Goal: Information Seeking & Learning: Learn about a topic

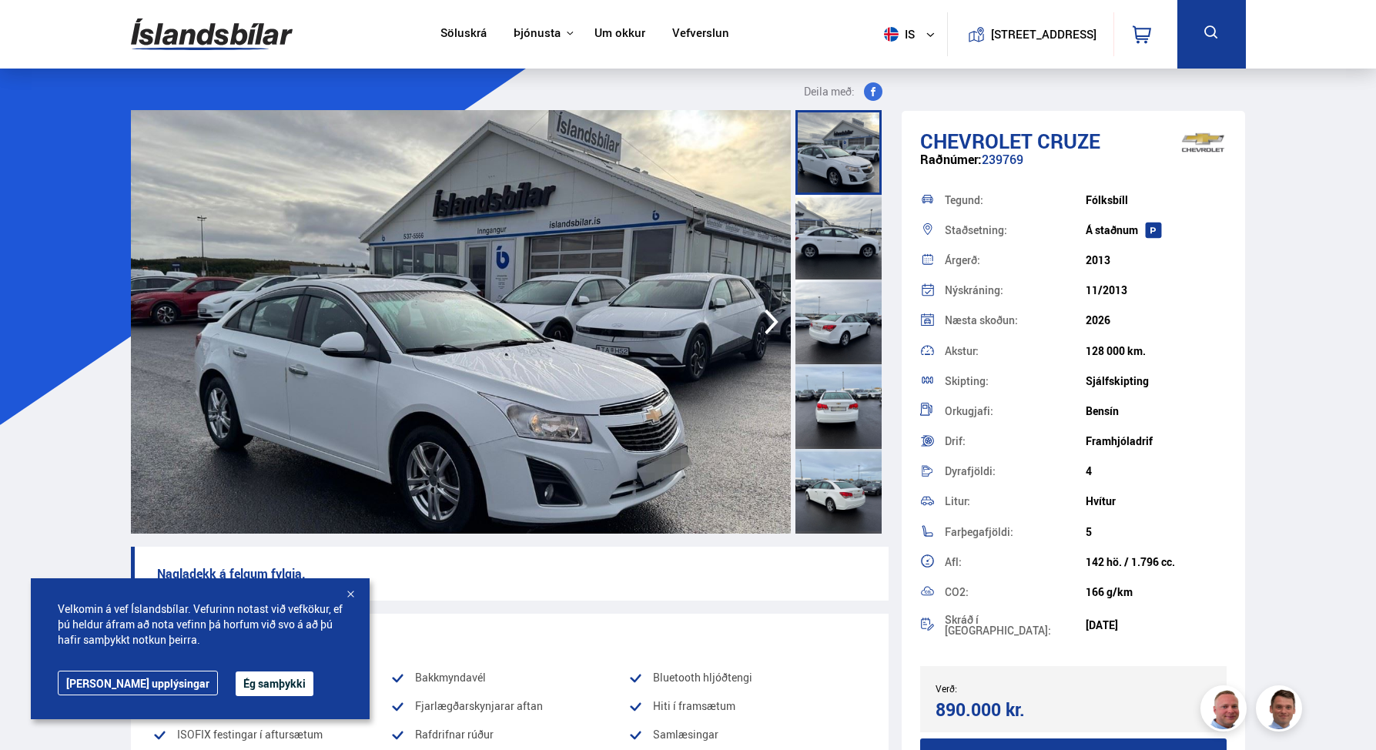
click at [836, 251] on div at bounding box center [839, 237] width 86 height 85
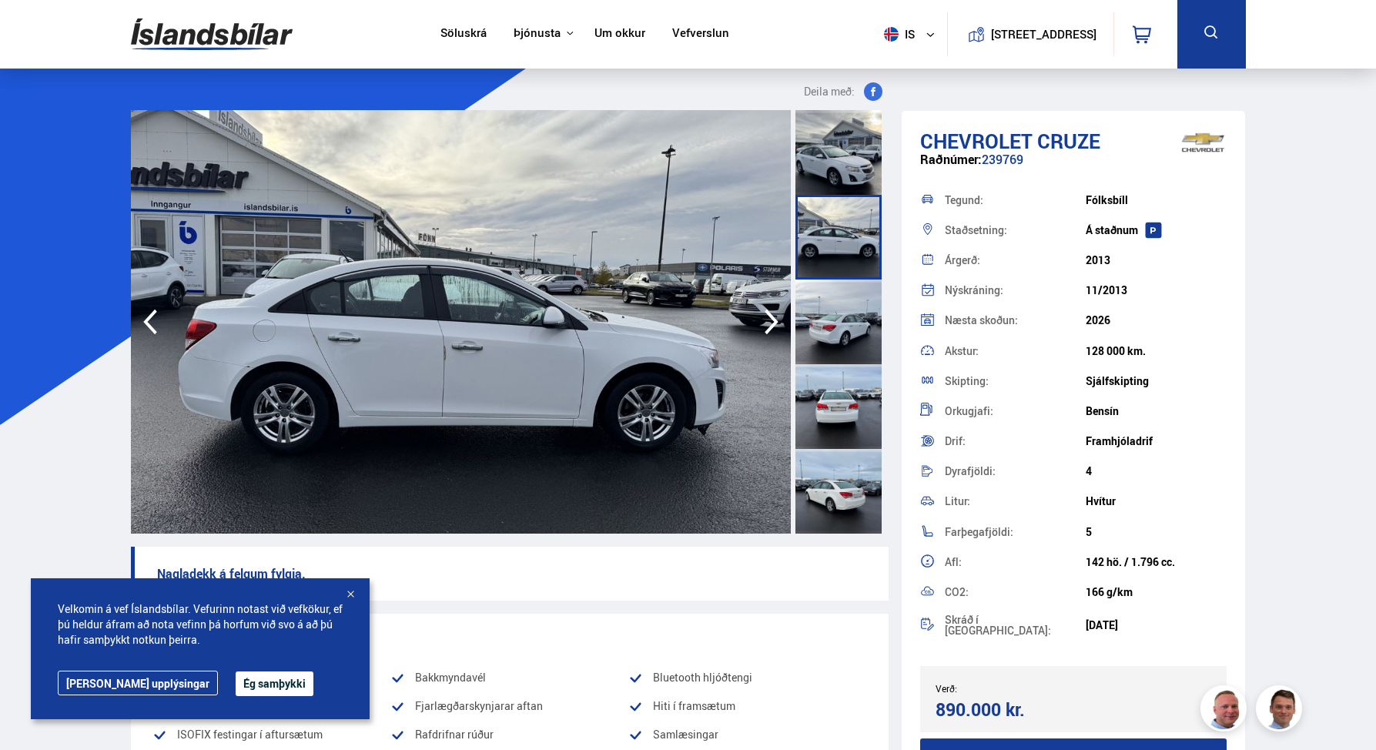
scroll to position [31, 0]
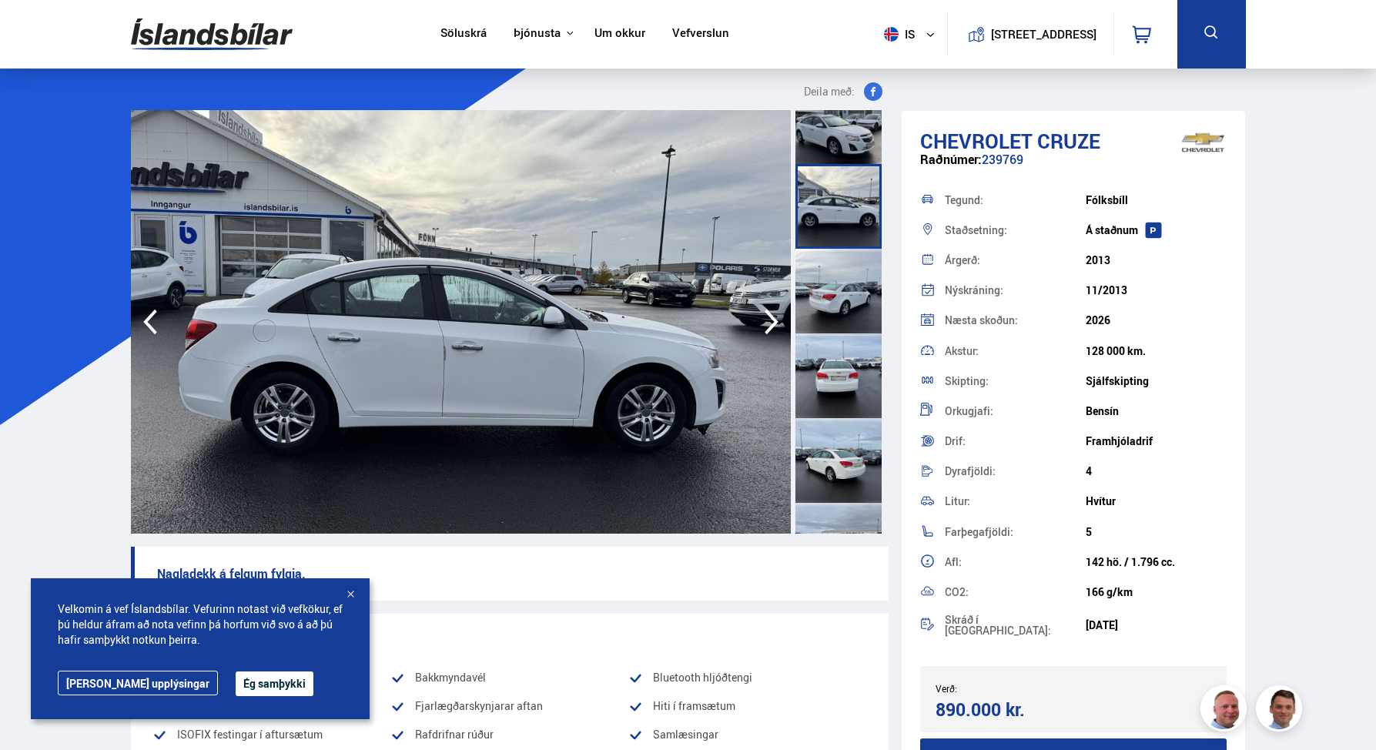
click at [837, 273] on div at bounding box center [839, 291] width 86 height 85
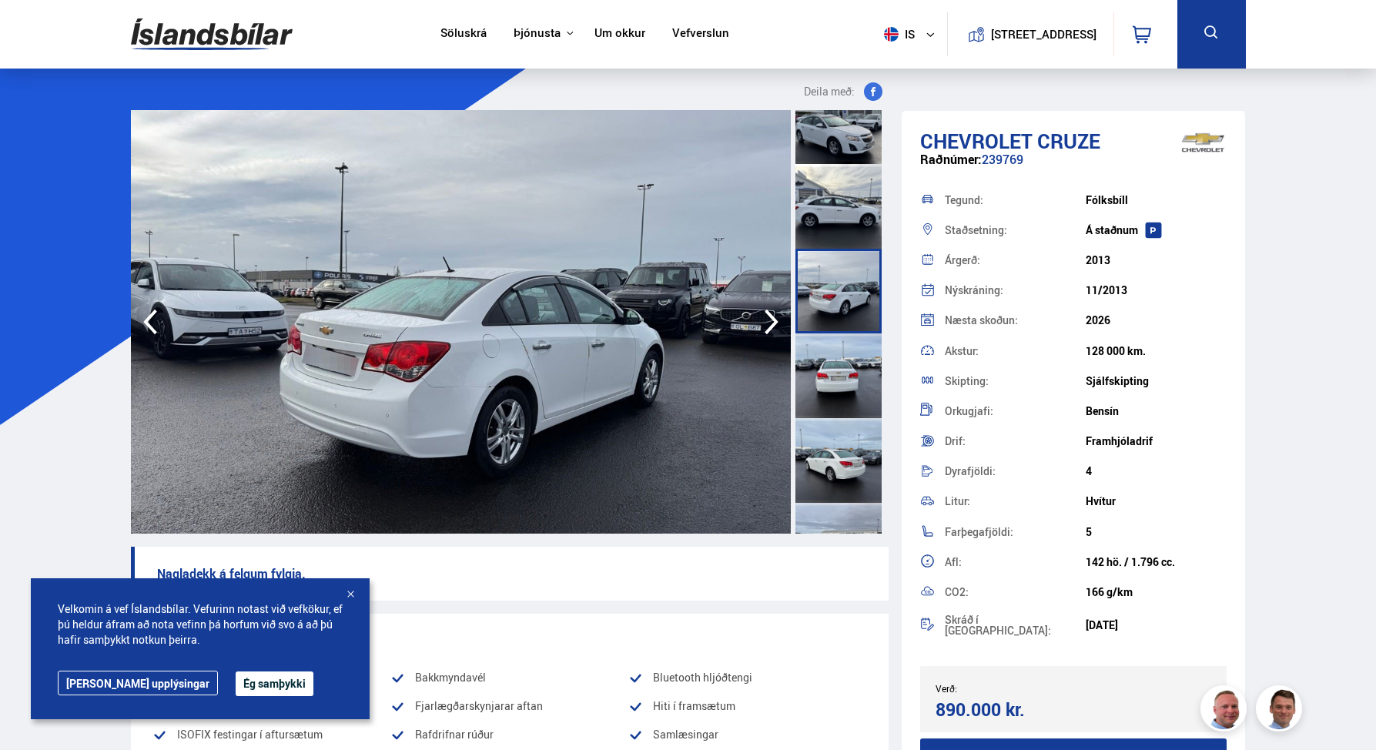
click at [841, 369] on div at bounding box center [839, 375] width 86 height 85
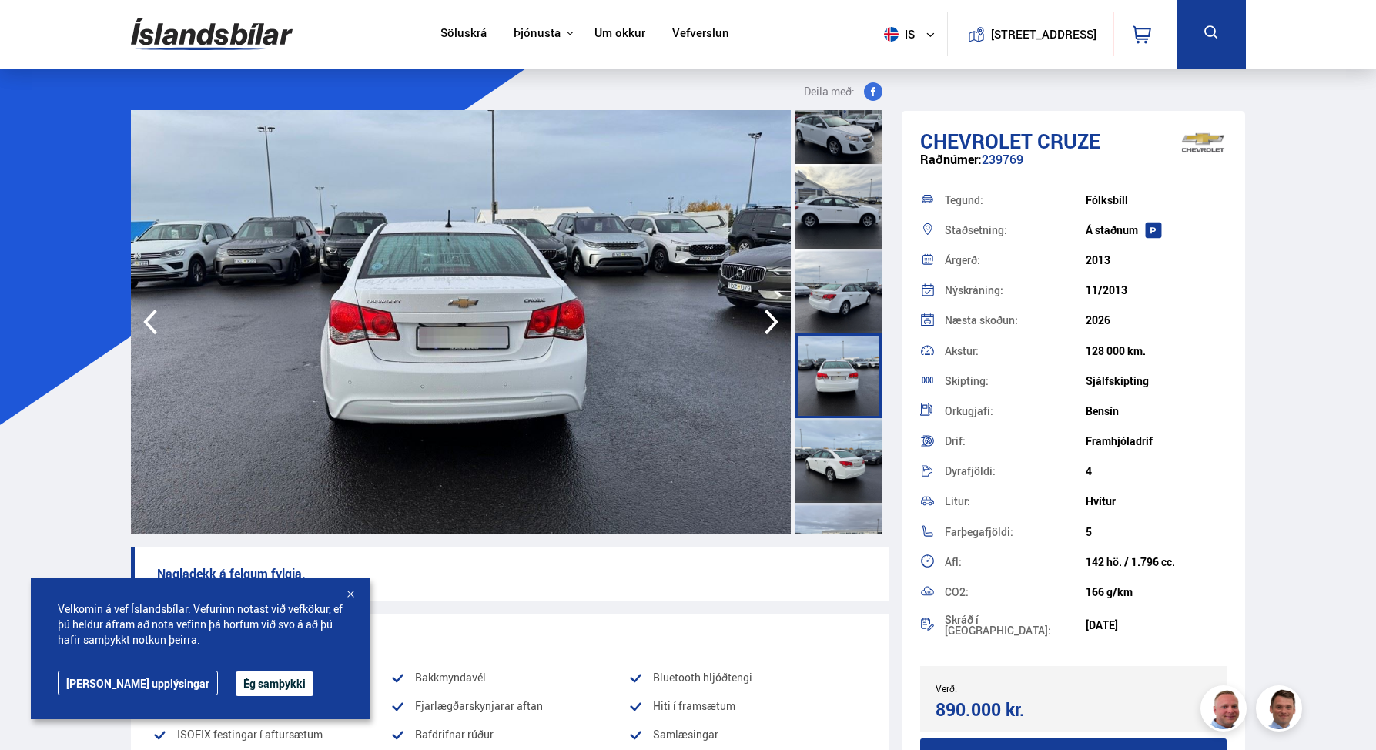
click at [843, 456] on div at bounding box center [839, 460] width 86 height 85
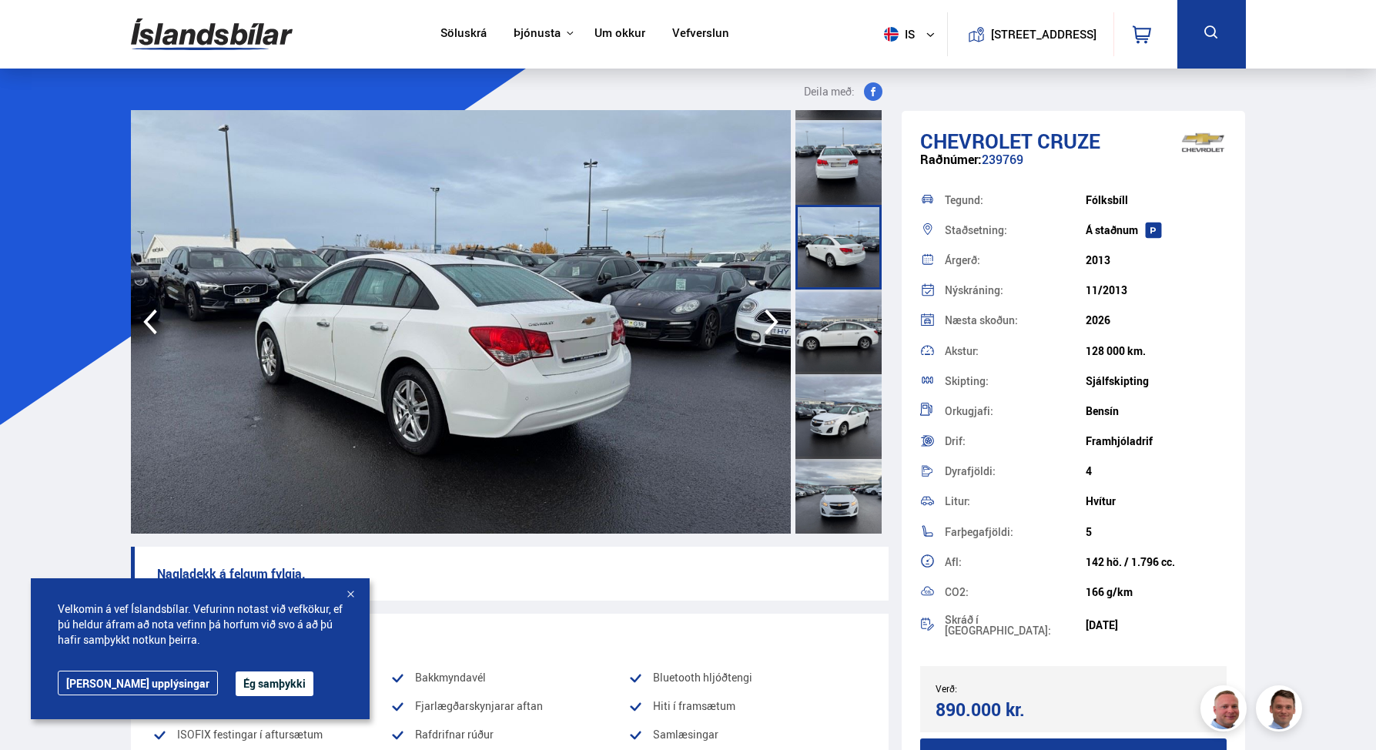
scroll to position [257, 0]
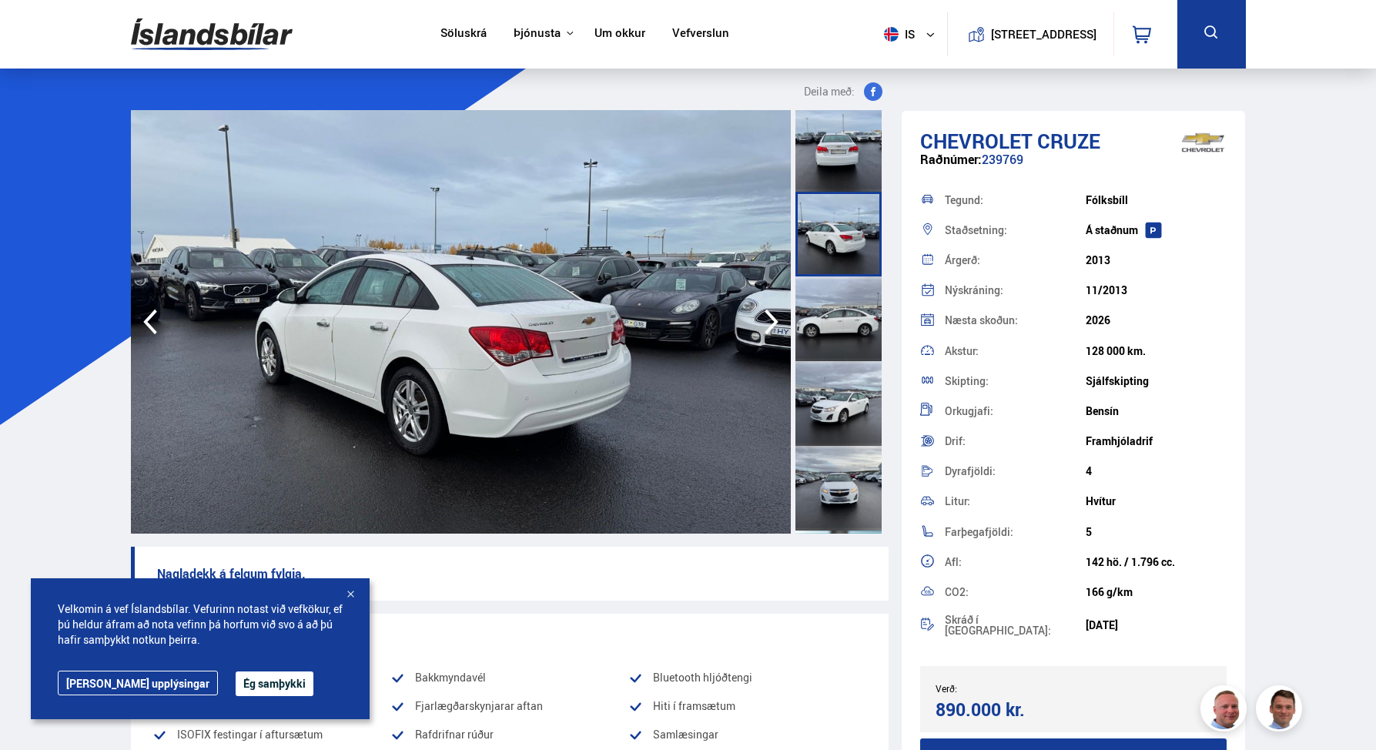
click at [829, 324] on div at bounding box center [839, 318] width 86 height 85
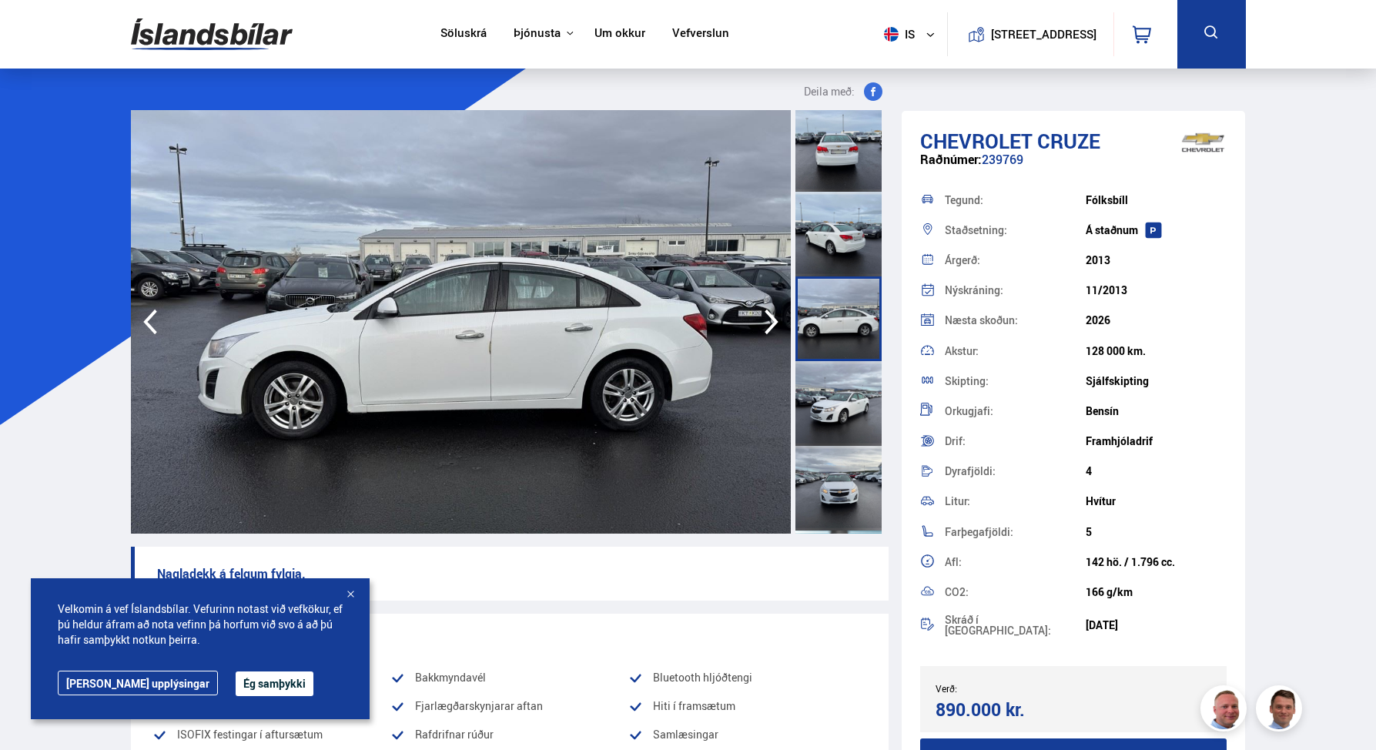
click at [848, 399] on div at bounding box center [839, 403] width 86 height 85
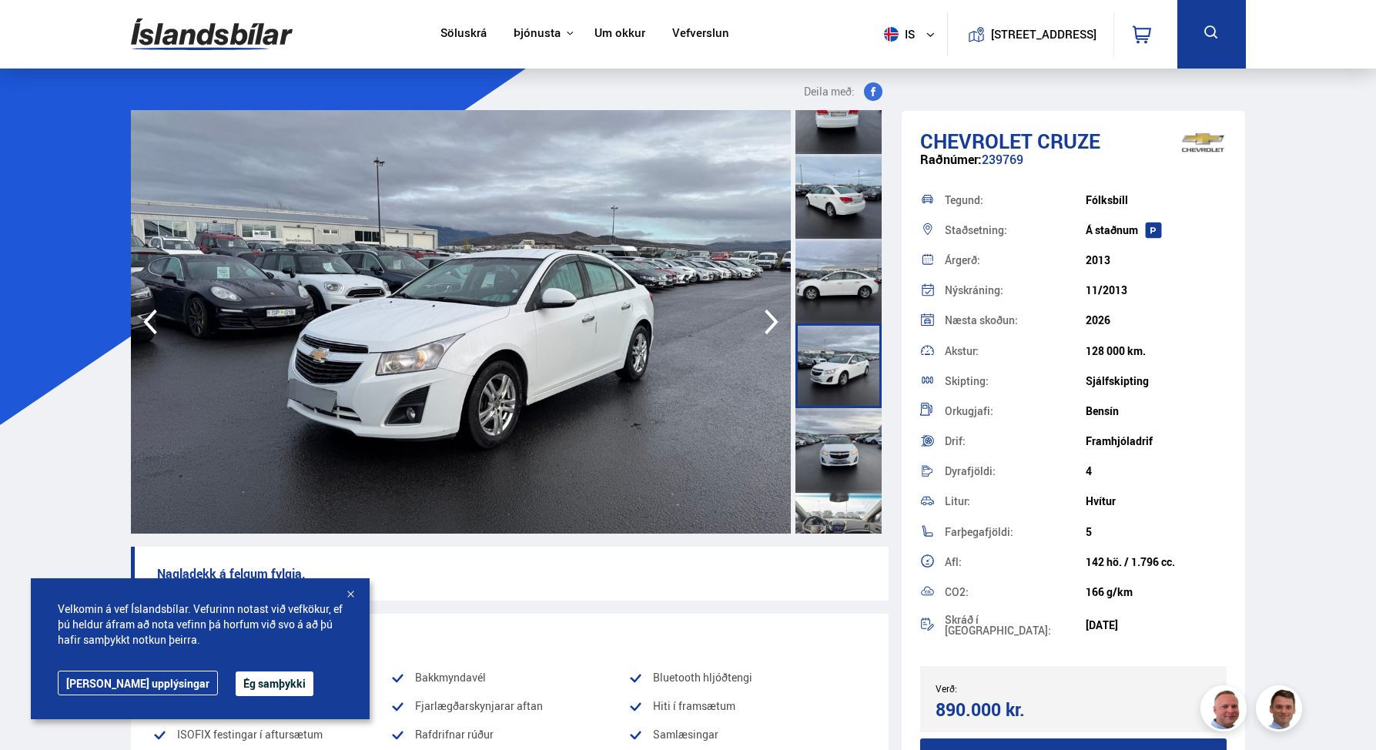
scroll to position [332, 0]
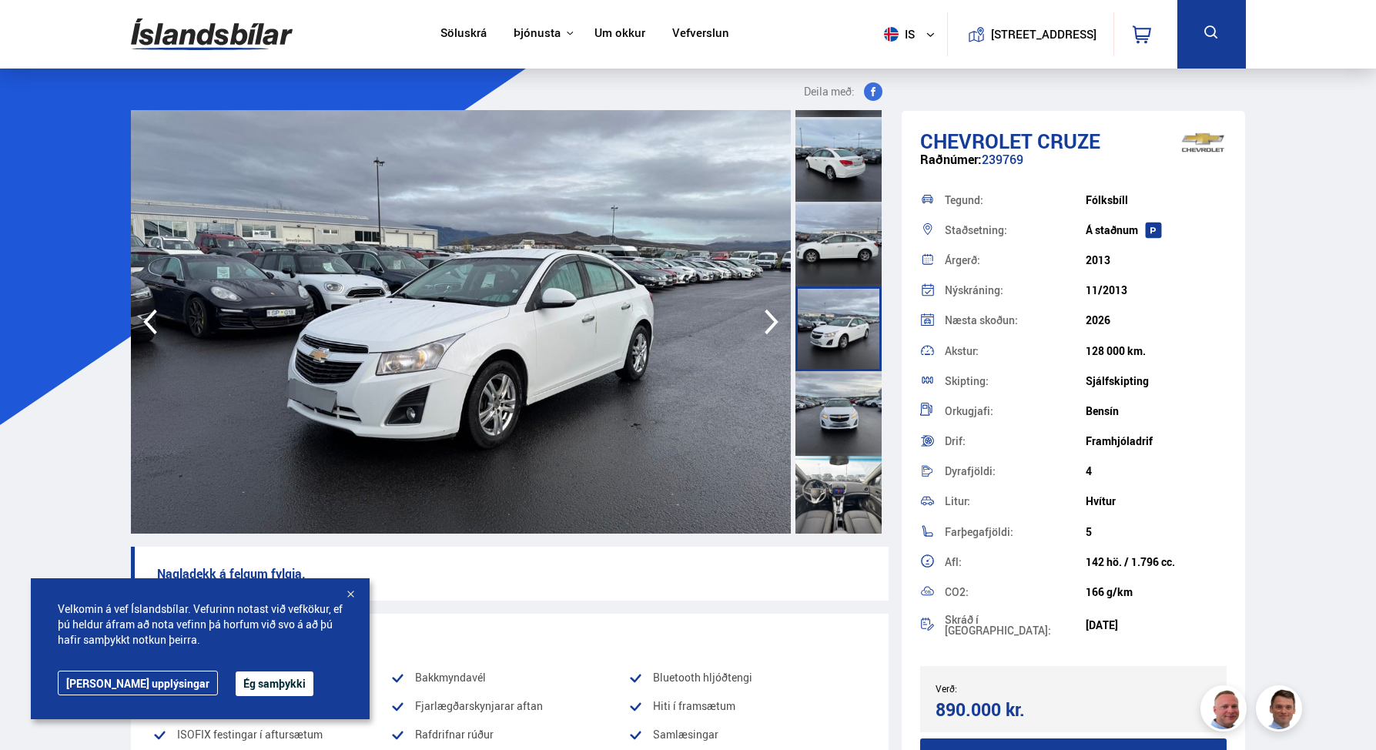
click at [842, 416] on div at bounding box center [839, 413] width 86 height 85
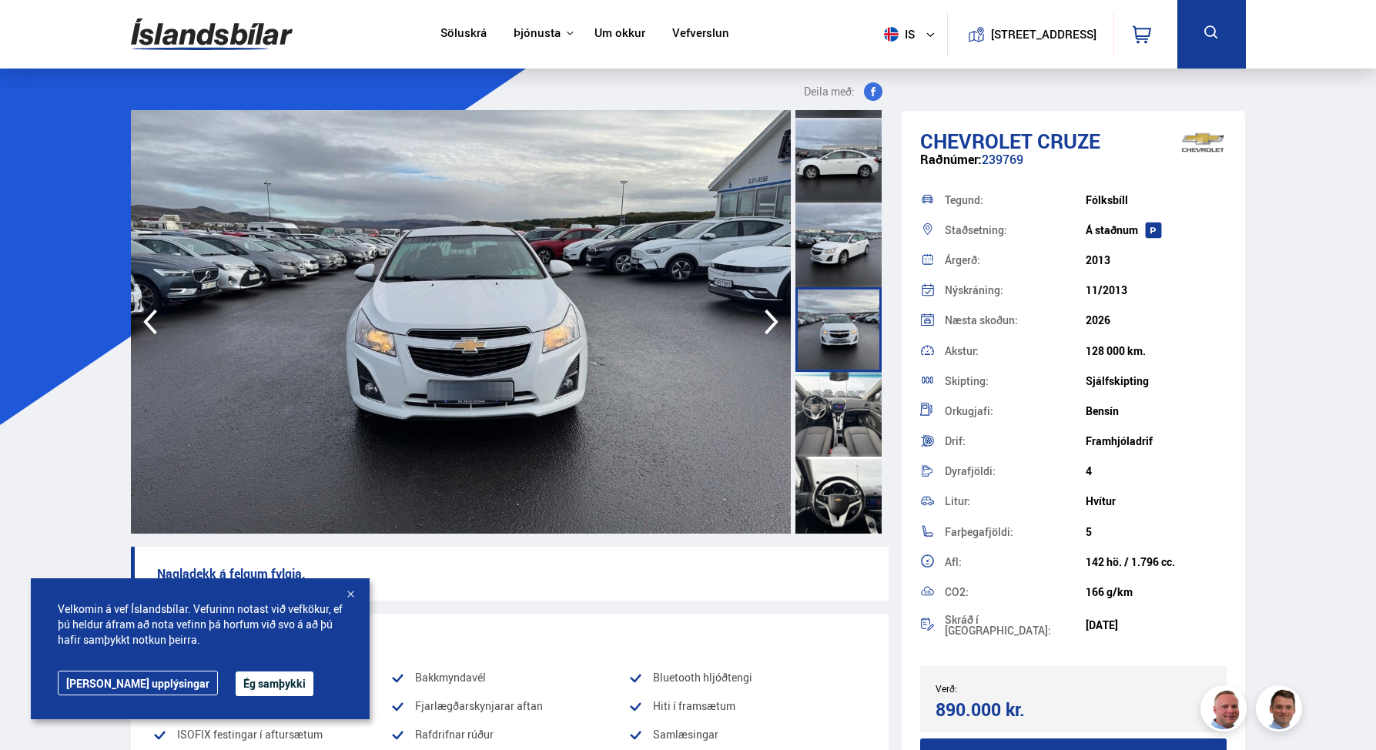
scroll to position [424, 0]
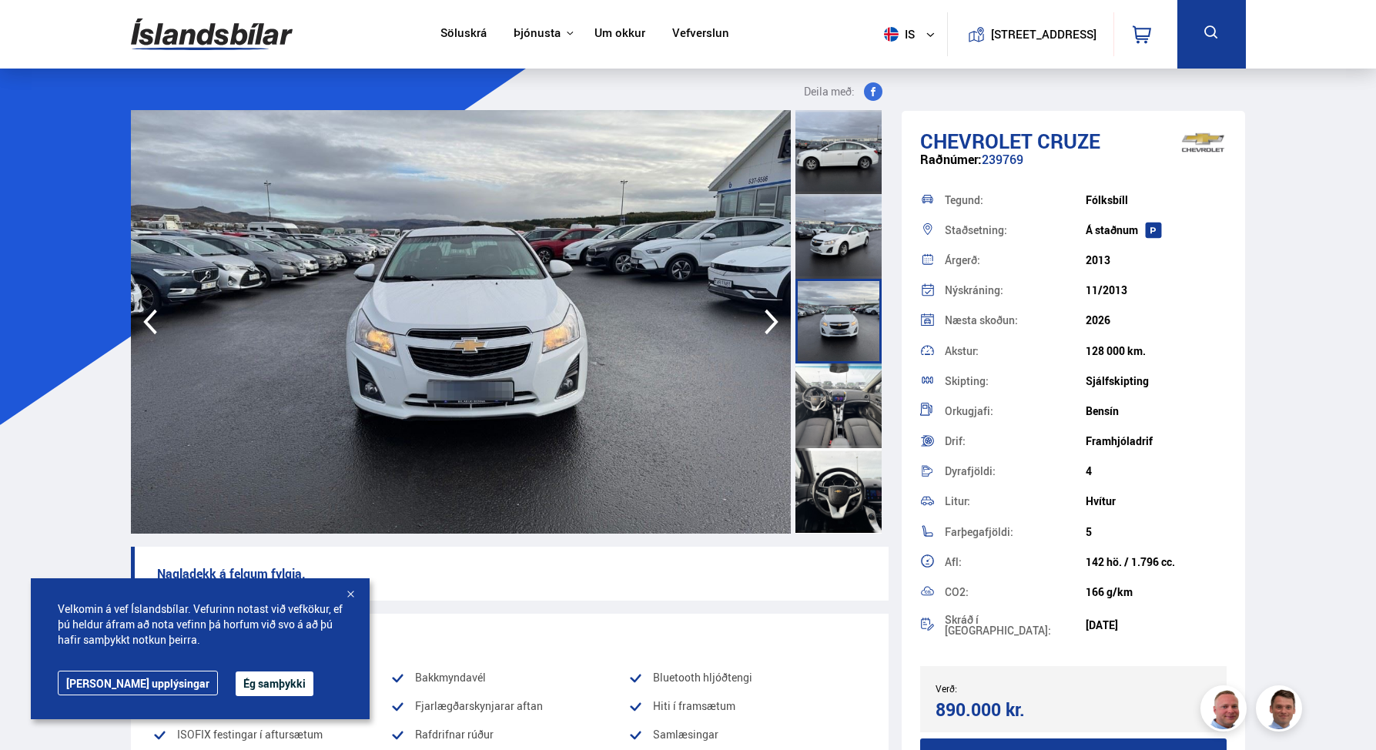
click at [835, 408] on div at bounding box center [839, 406] width 86 height 85
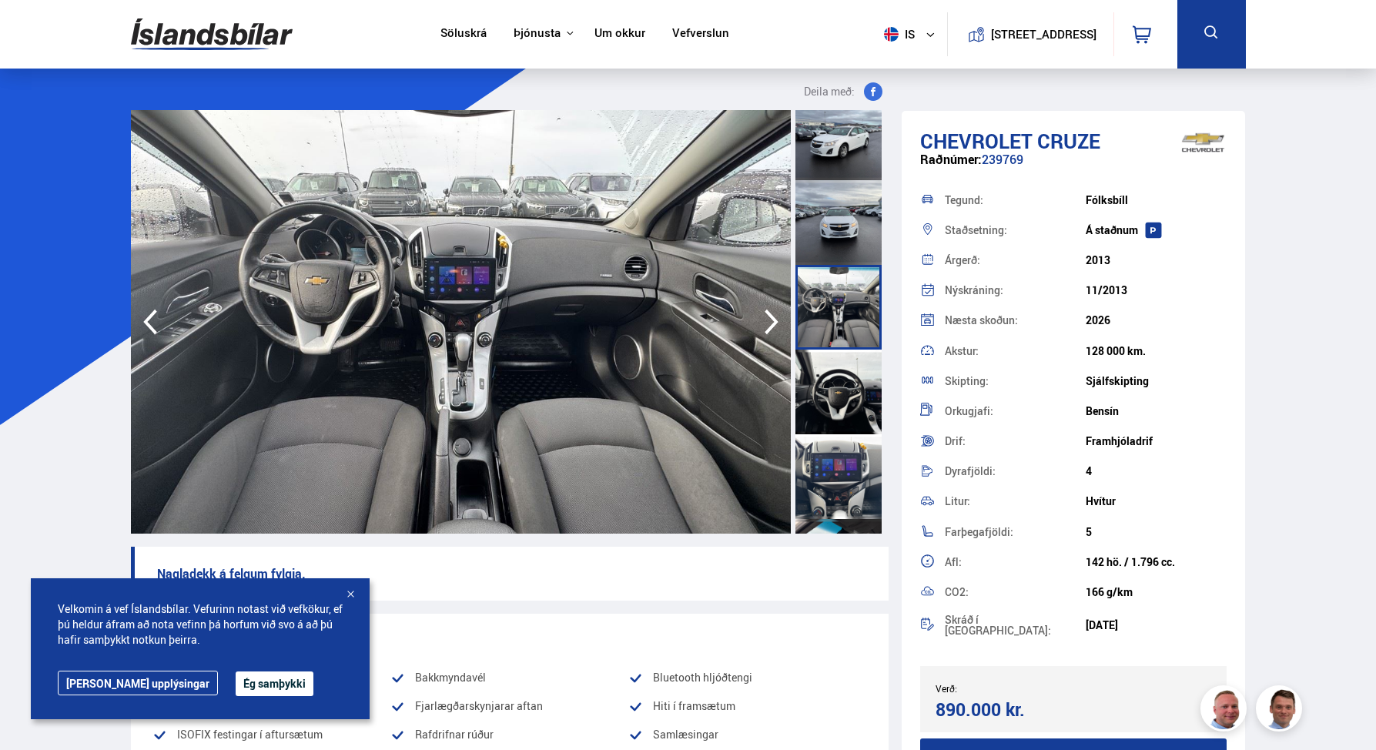
scroll to position [525, 0]
click at [830, 384] on div at bounding box center [839, 389] width 86 height 85
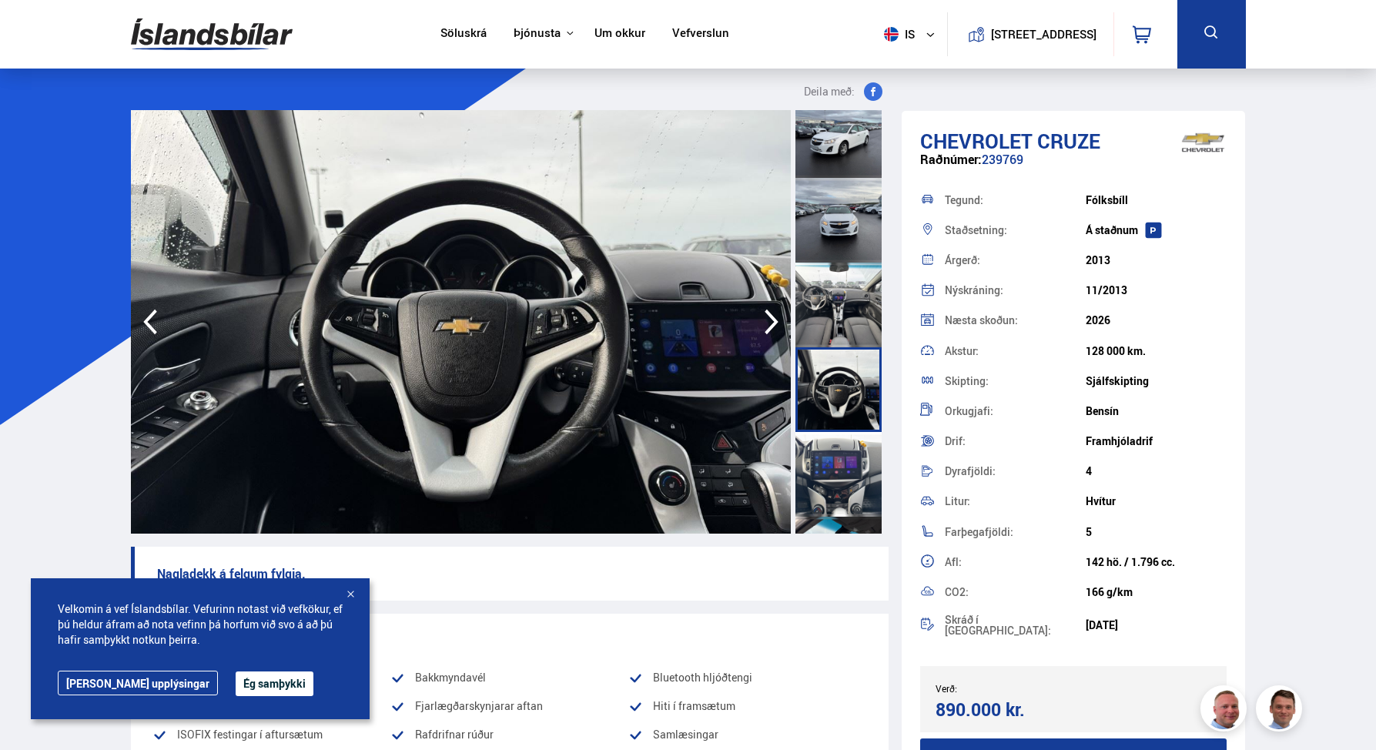
click at [839, 473] on div at bounding box center [839, 474] width 86 height 85
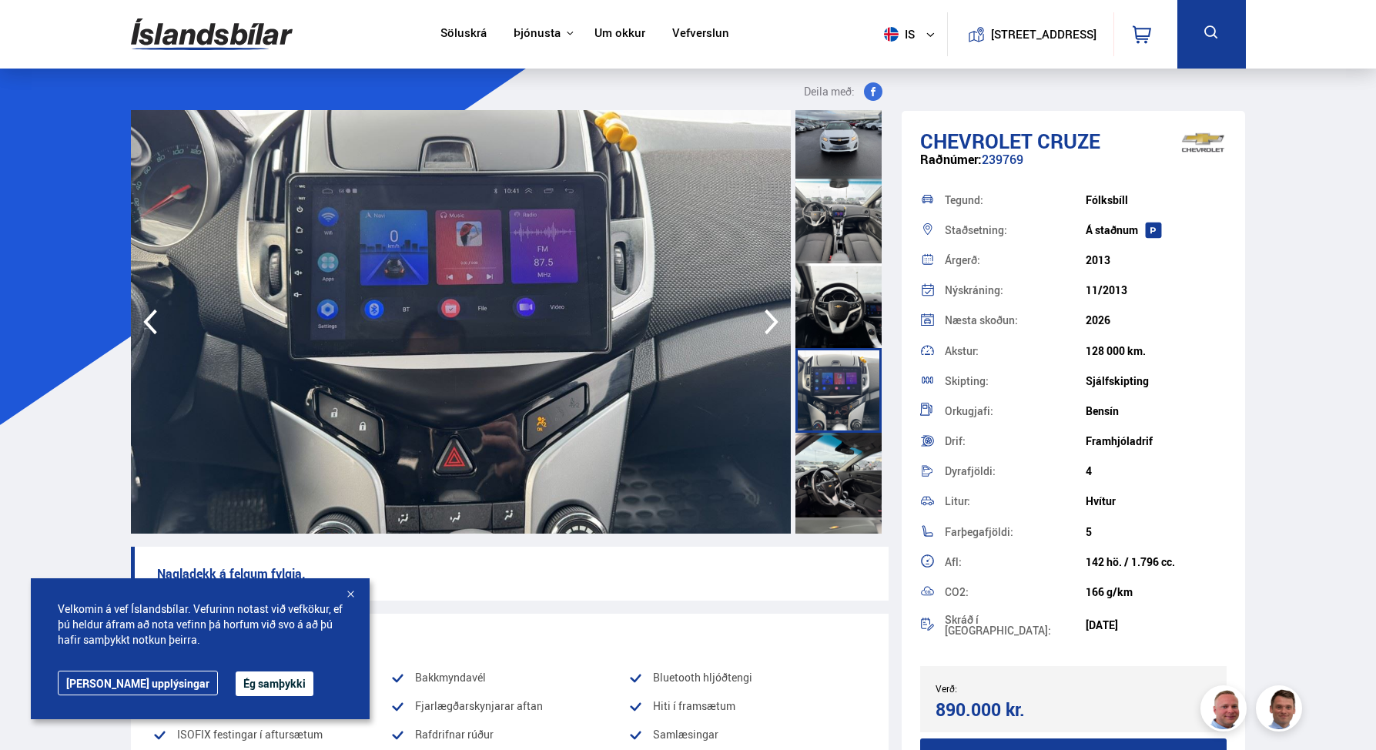
scroll to position [615, 0]
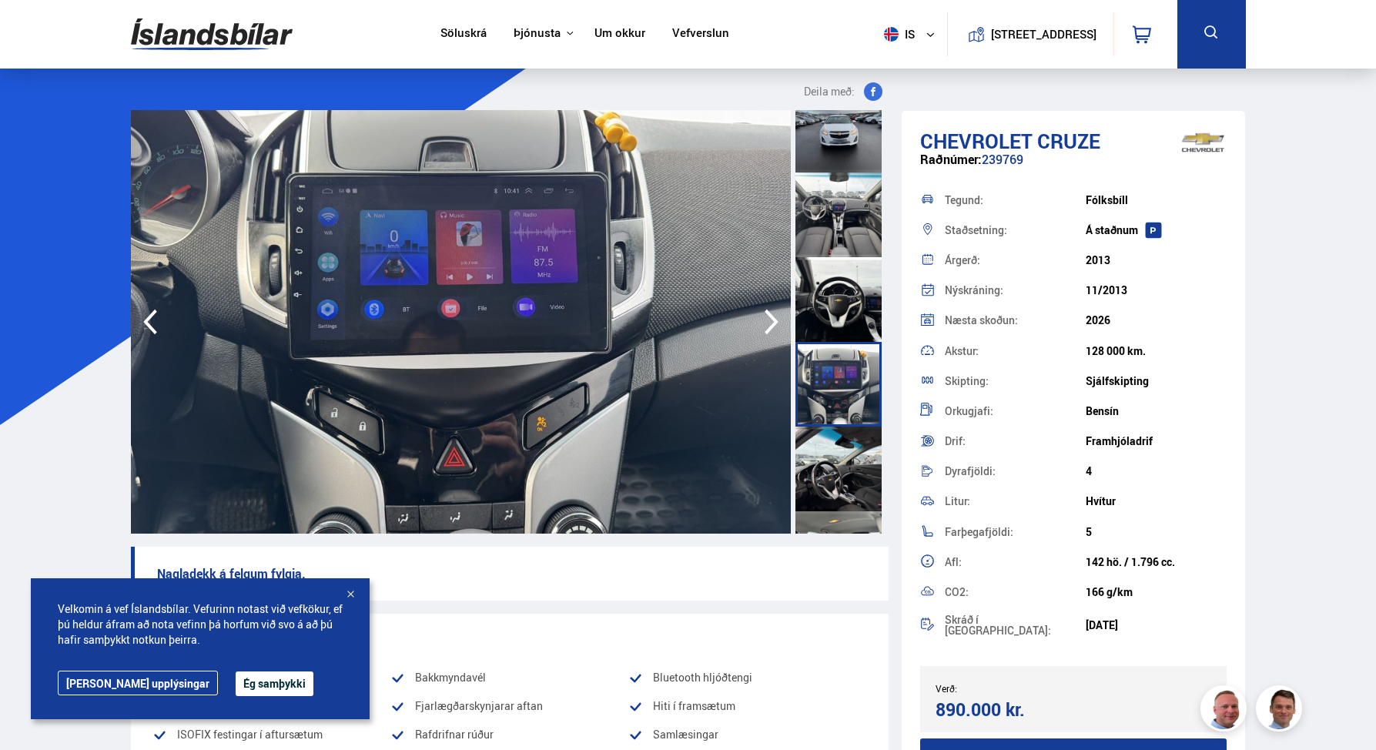
click at [839, 451] on div at bounding box center [839, 469] width 86 height 85
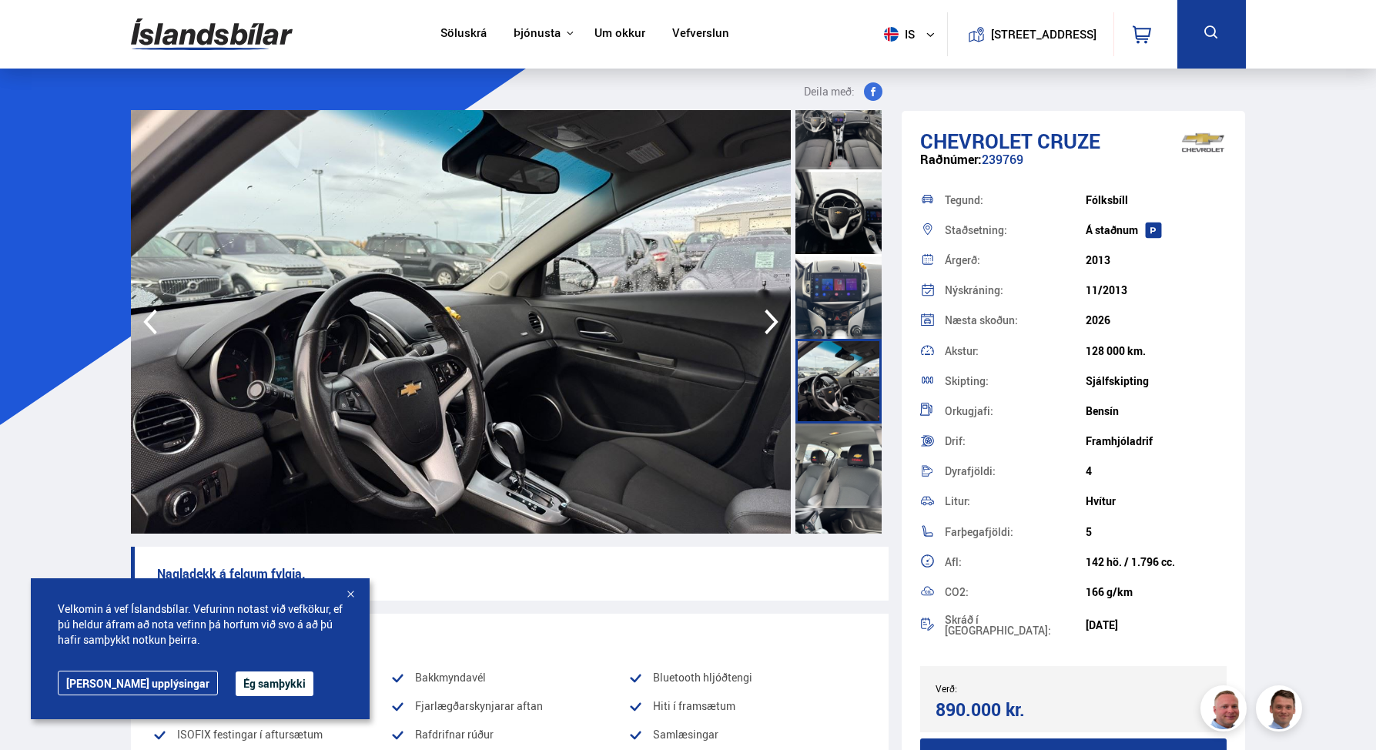
scroll to position [705, 0]
click at [839, 451] on div at bounding box center [839, 463] width 86 height 85
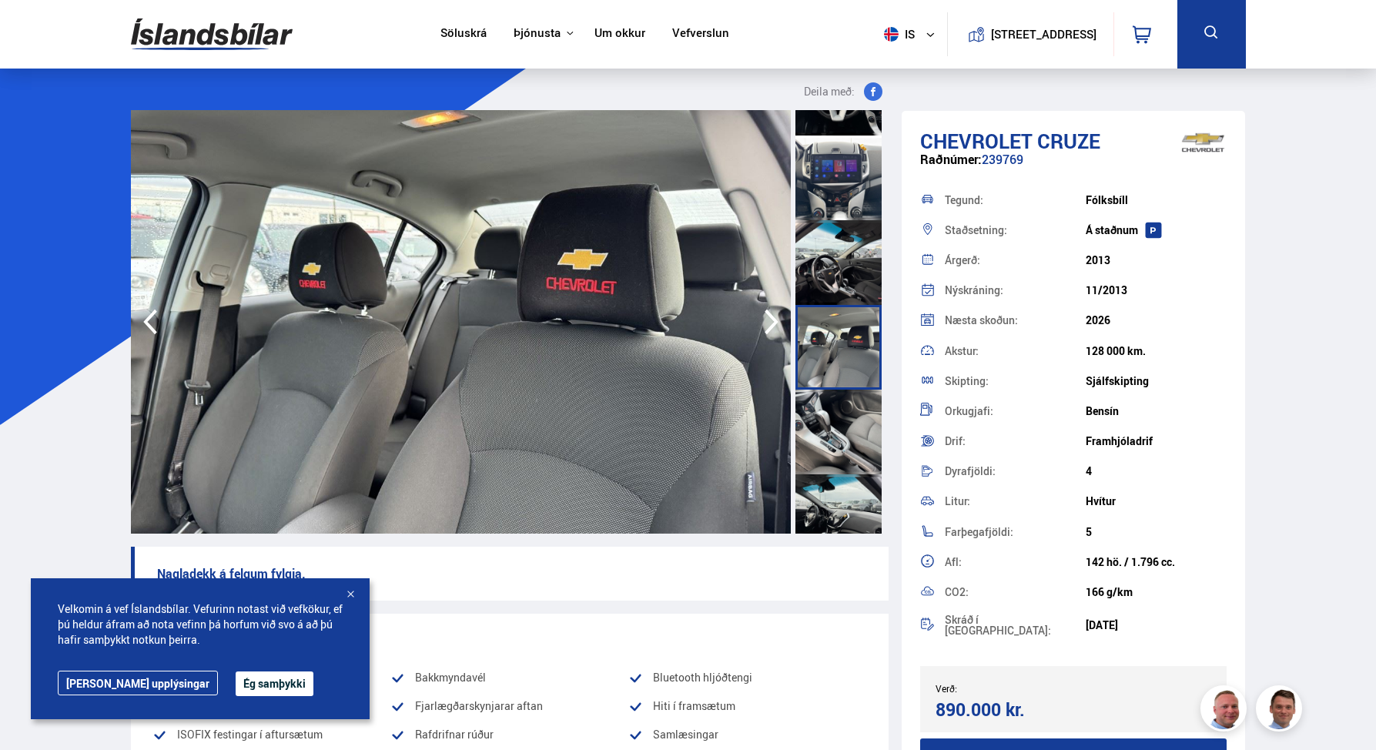
scroll to position [824, 0]
click at [835, 430] on div at bounding box center [839, 429] width 86 height 85
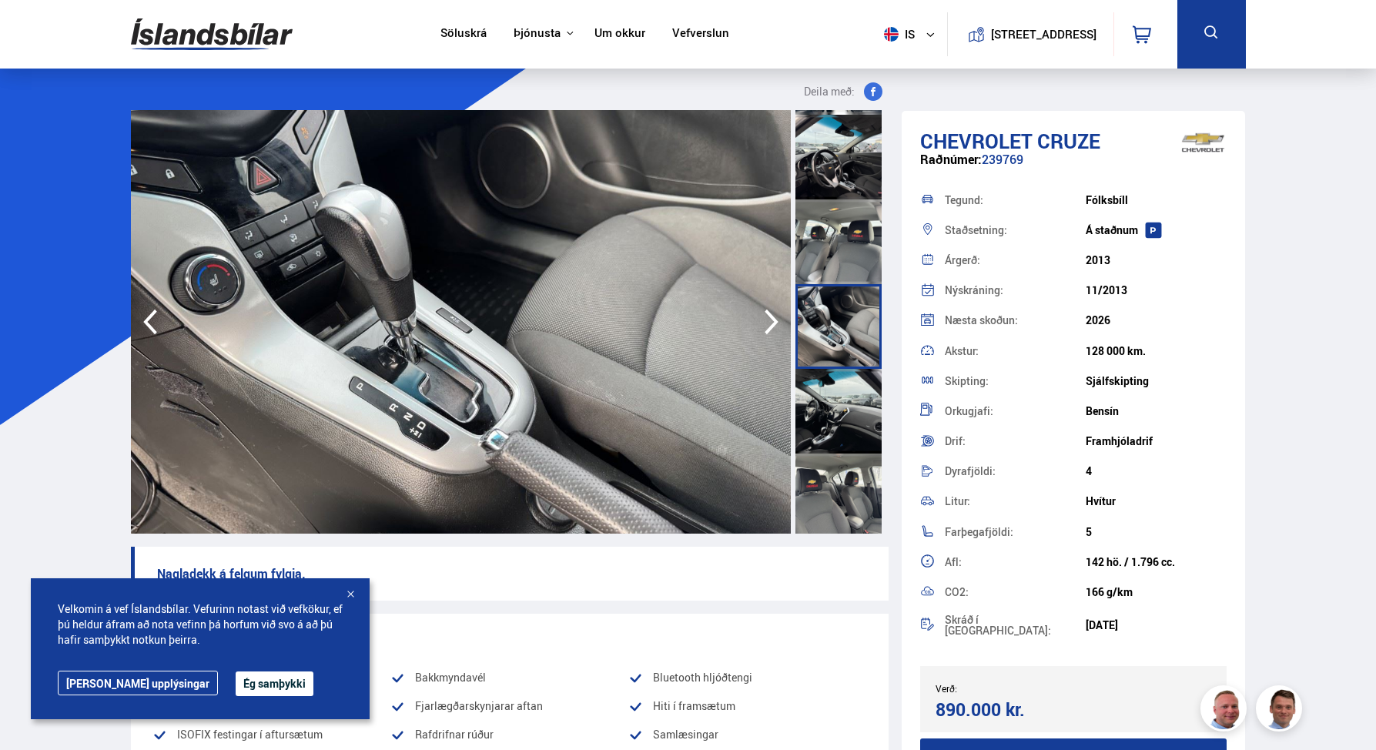
scroll to position [933, 0]
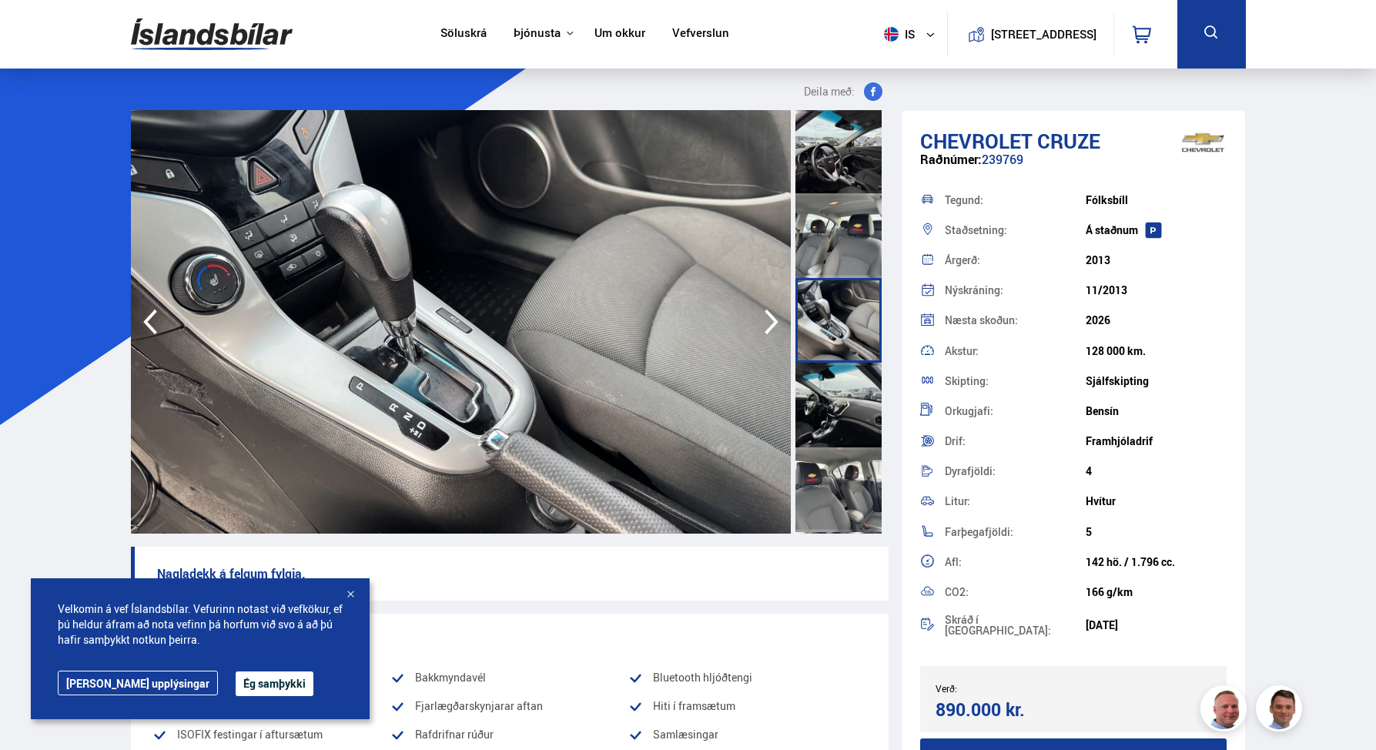
click at [831, 410] on div at bounding box center [839, 405] width 86 height 85
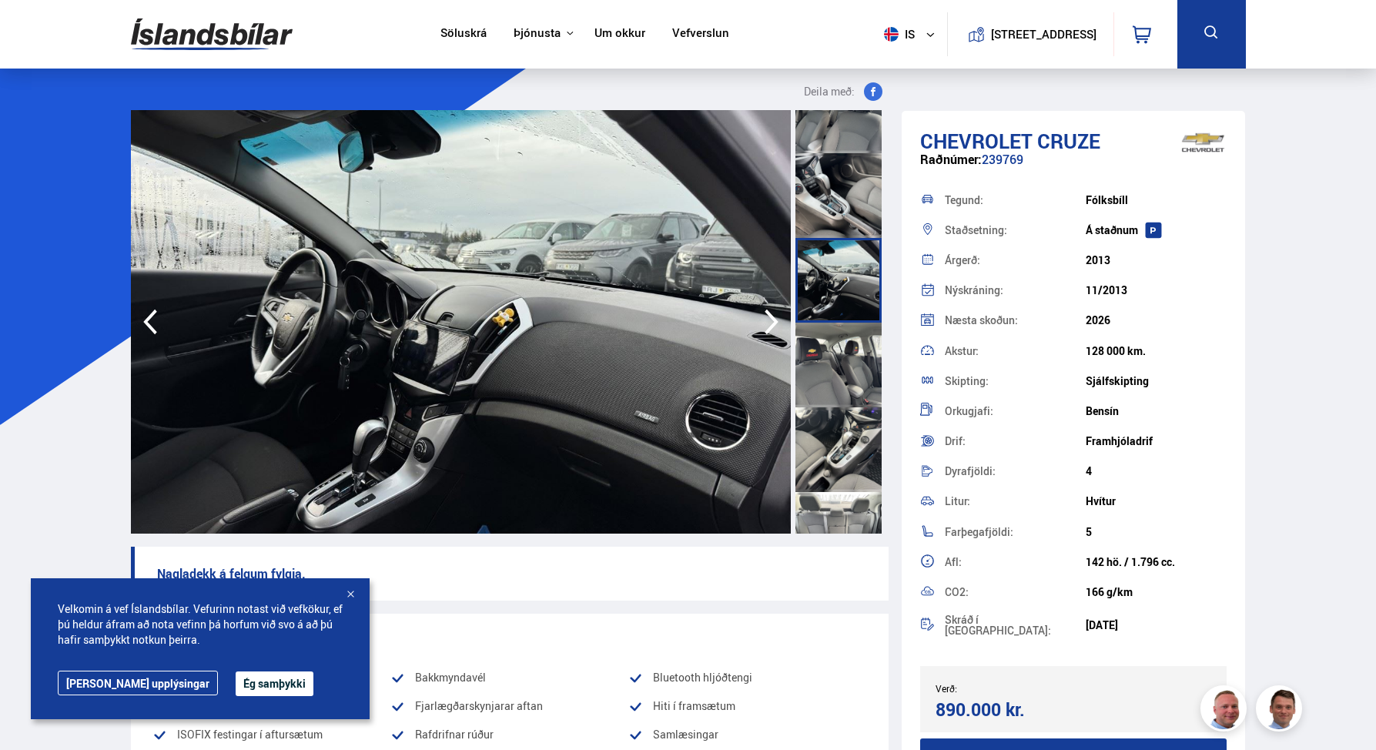
scroll to position [1059, 0]
click at [831, 382] on div at bounding box center [839, 364] width 86 height 85
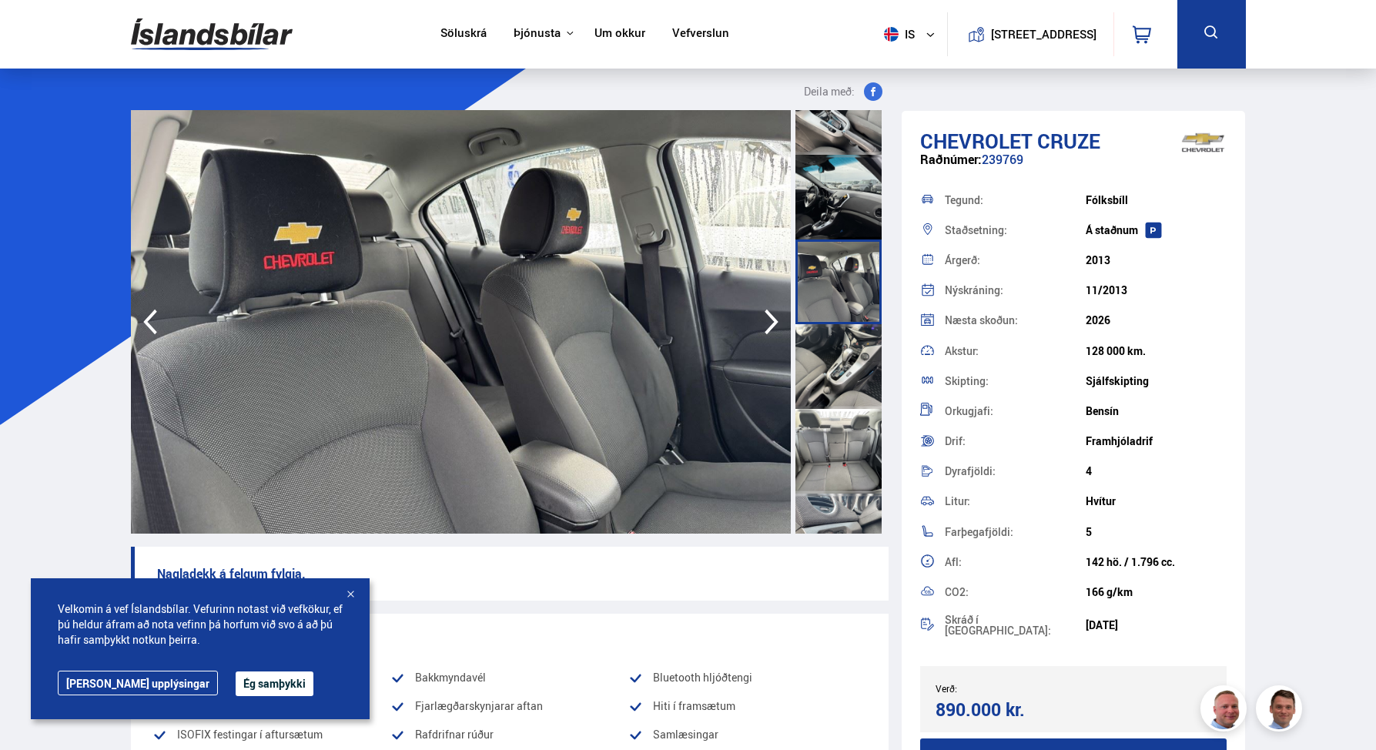
scroll to position [1144, 0]
click at [836, 374] on div at bounding box center [839, 364] width 86 height 85
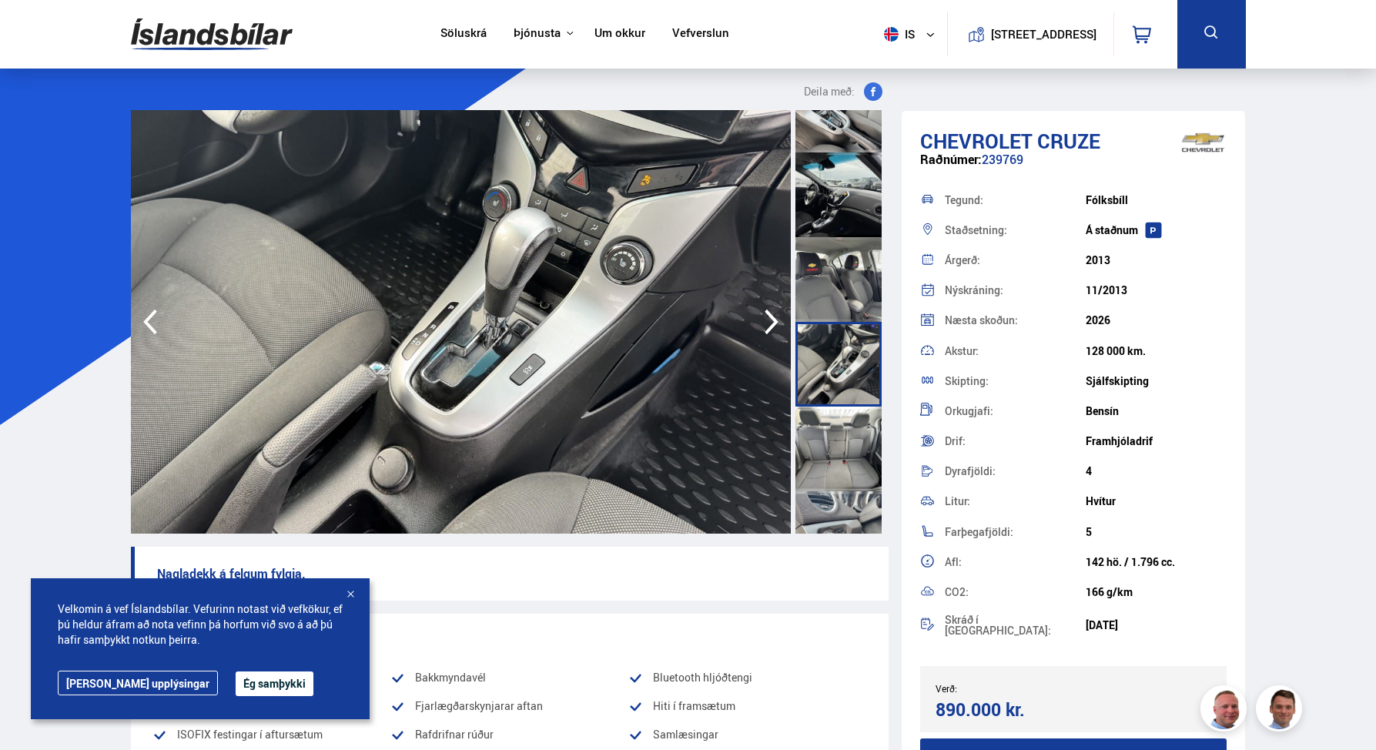
click at [833, 454] on div at bounding box center [839, 449] width 86 height 85
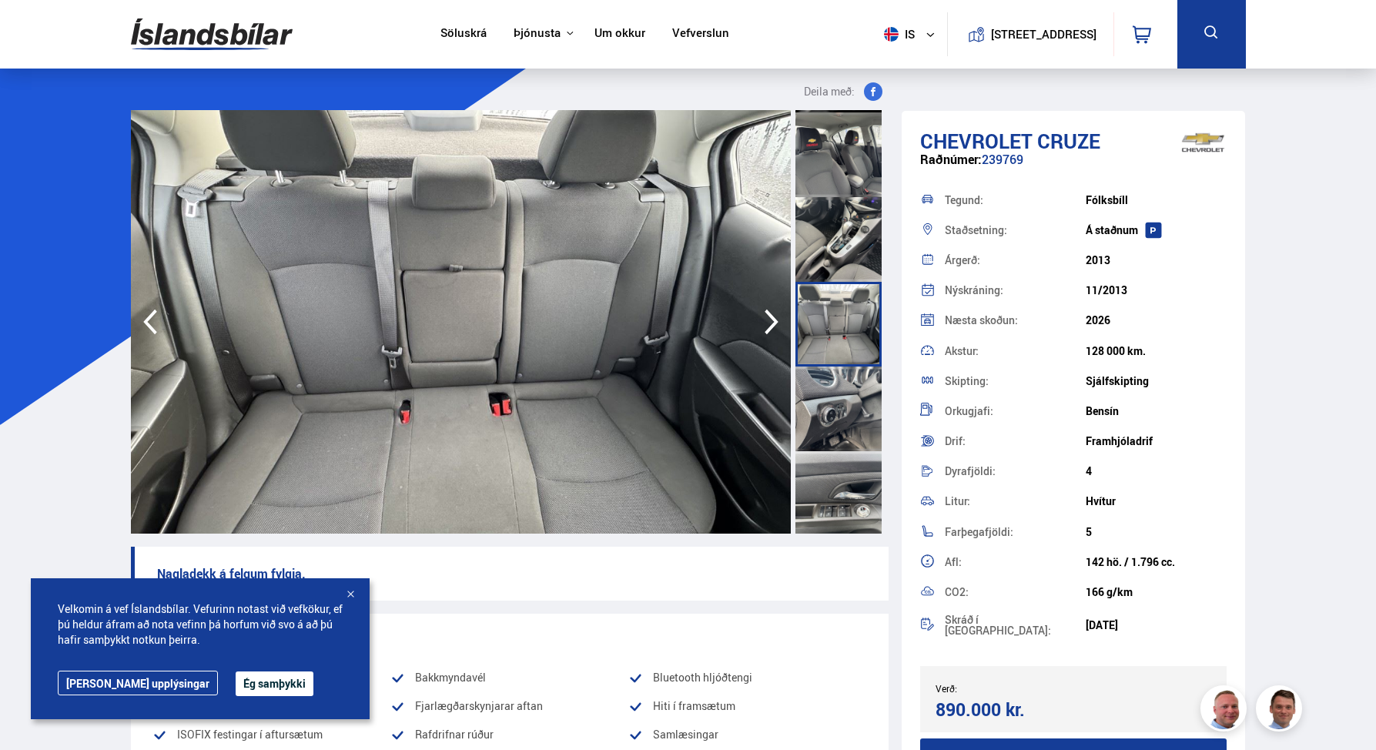
scroll to position [1275, 0]
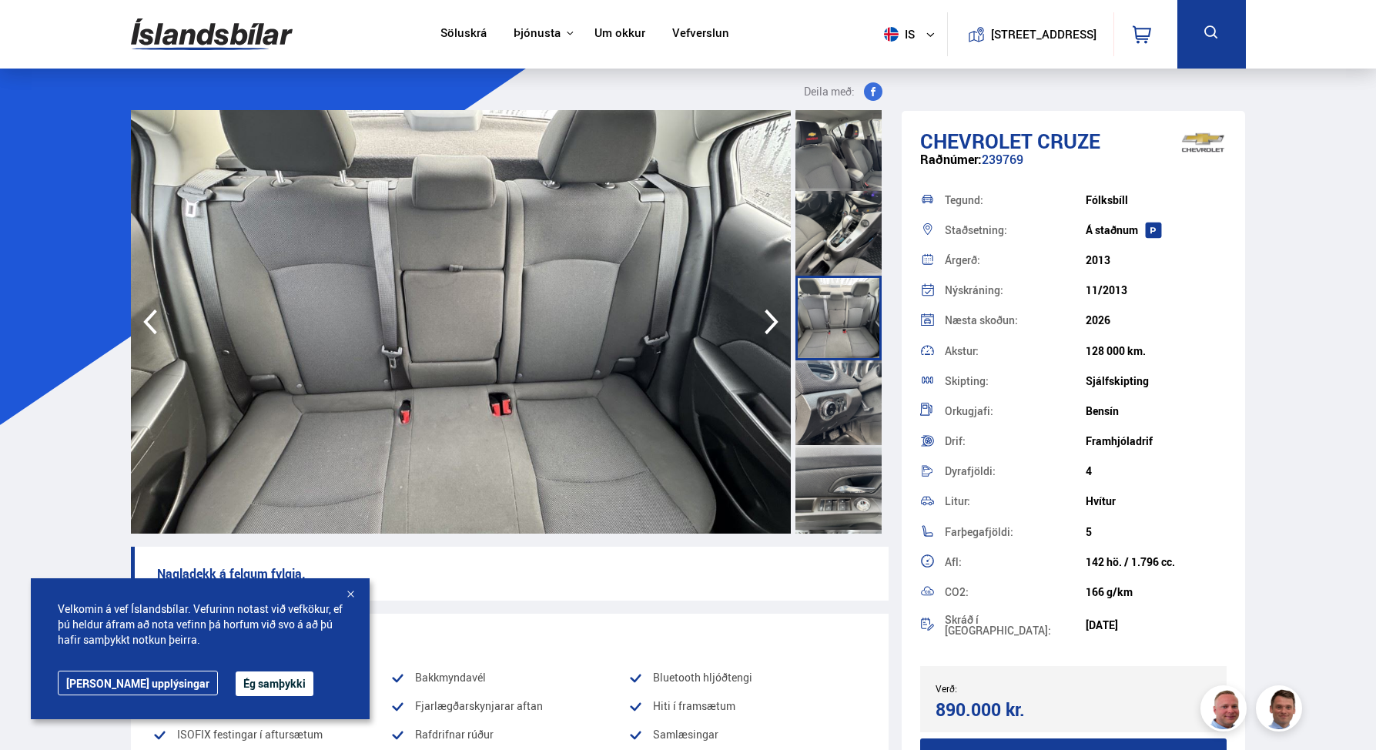
click at [830, 412] on div at bounding box center [839, 402] width 86 height 85
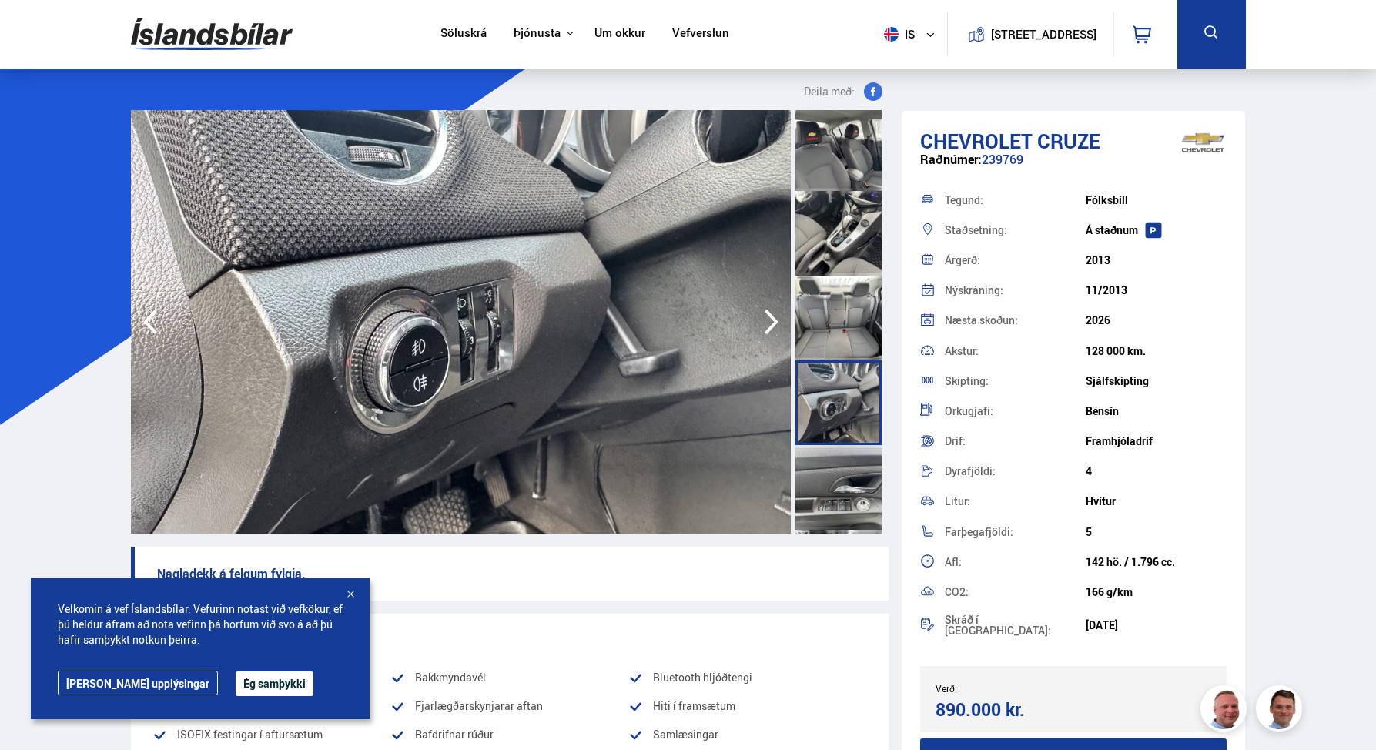
click at [833, 494] on div at bounding box center [839, 487] width 86 height 85
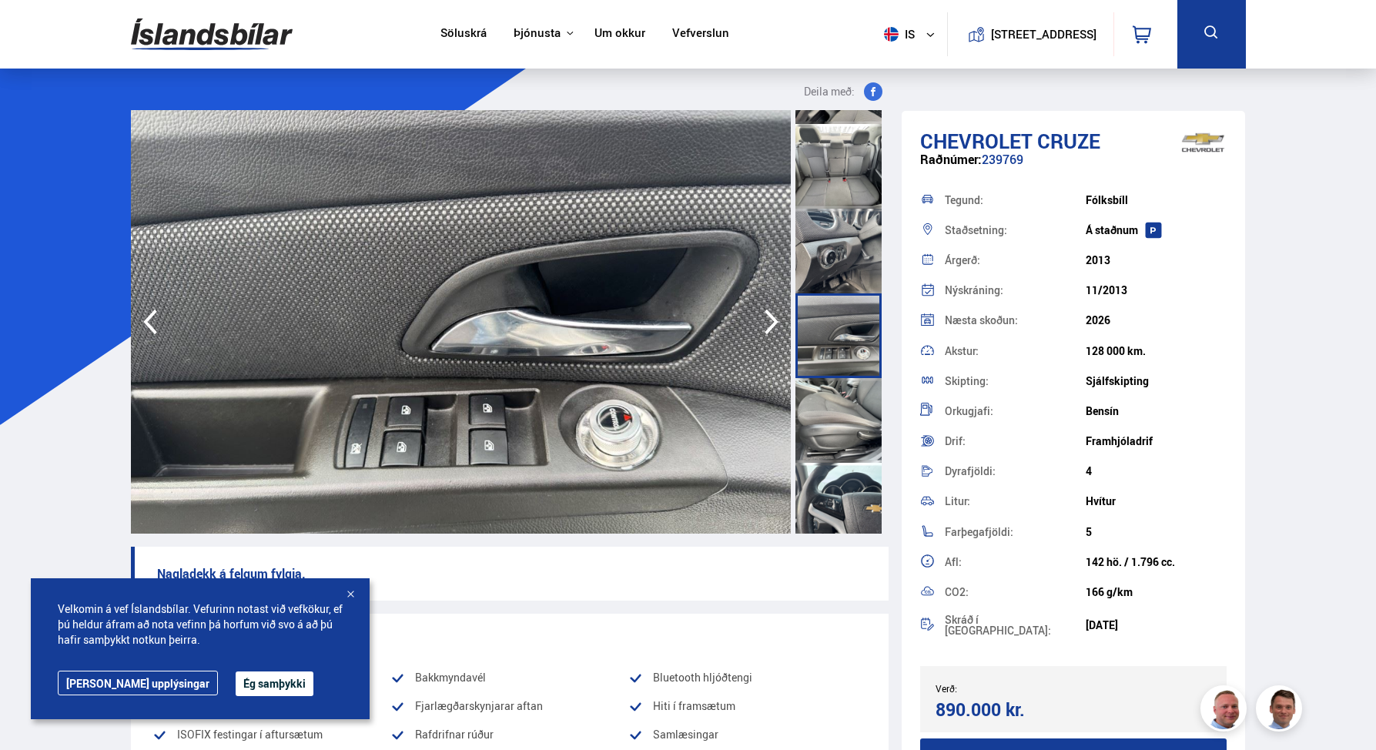
scroll to position [1429, 0]
click at [826, 417] on div at bounding box center [839, 417] width 86 height 85
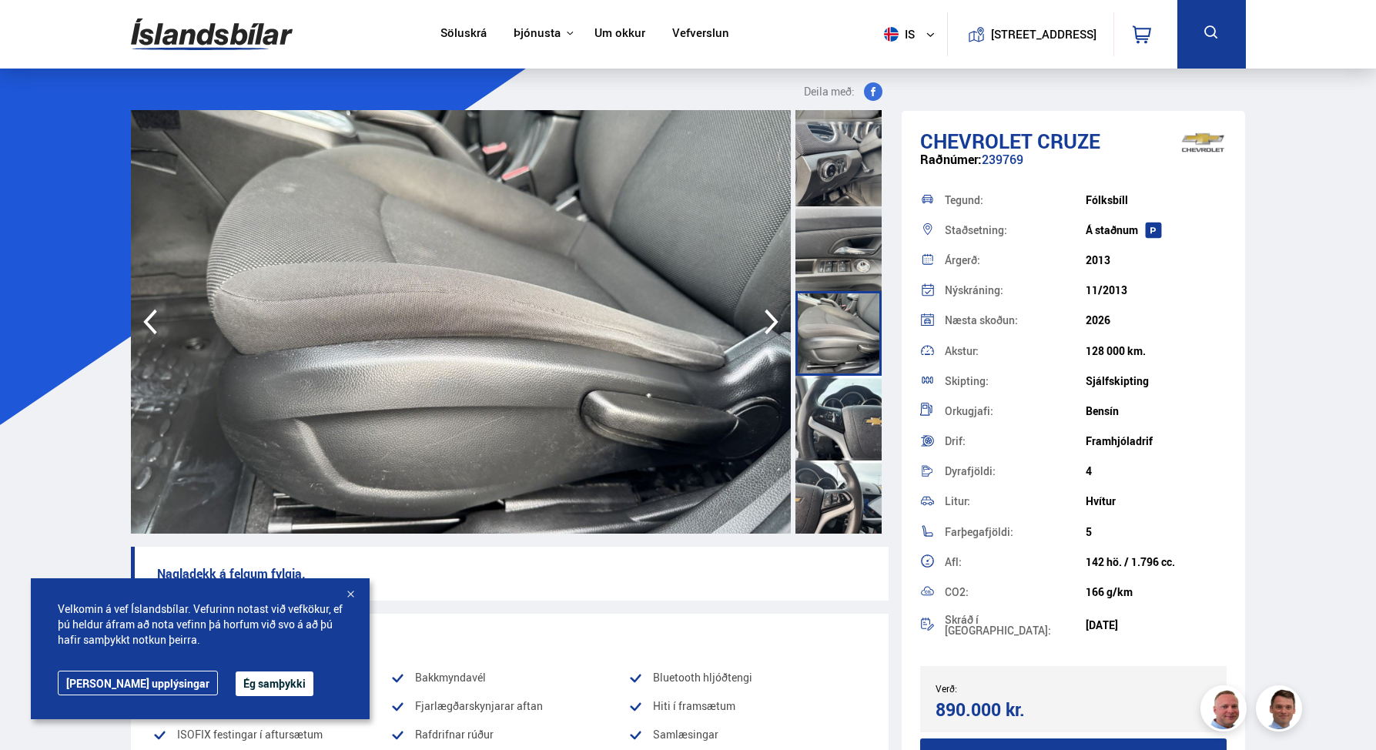
scroll to position [1519, 0]
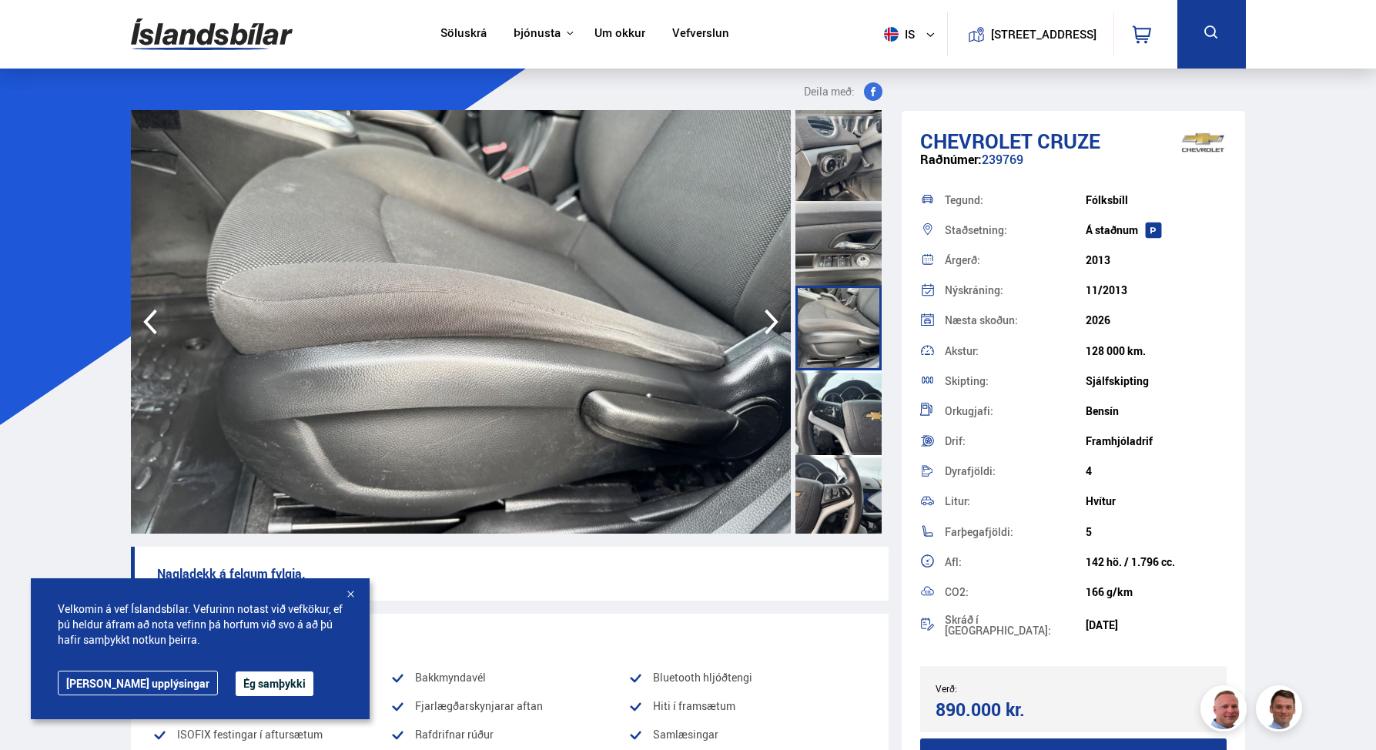
click at [826, 496] on div at bounding box center [839, 497] width 86 height 85
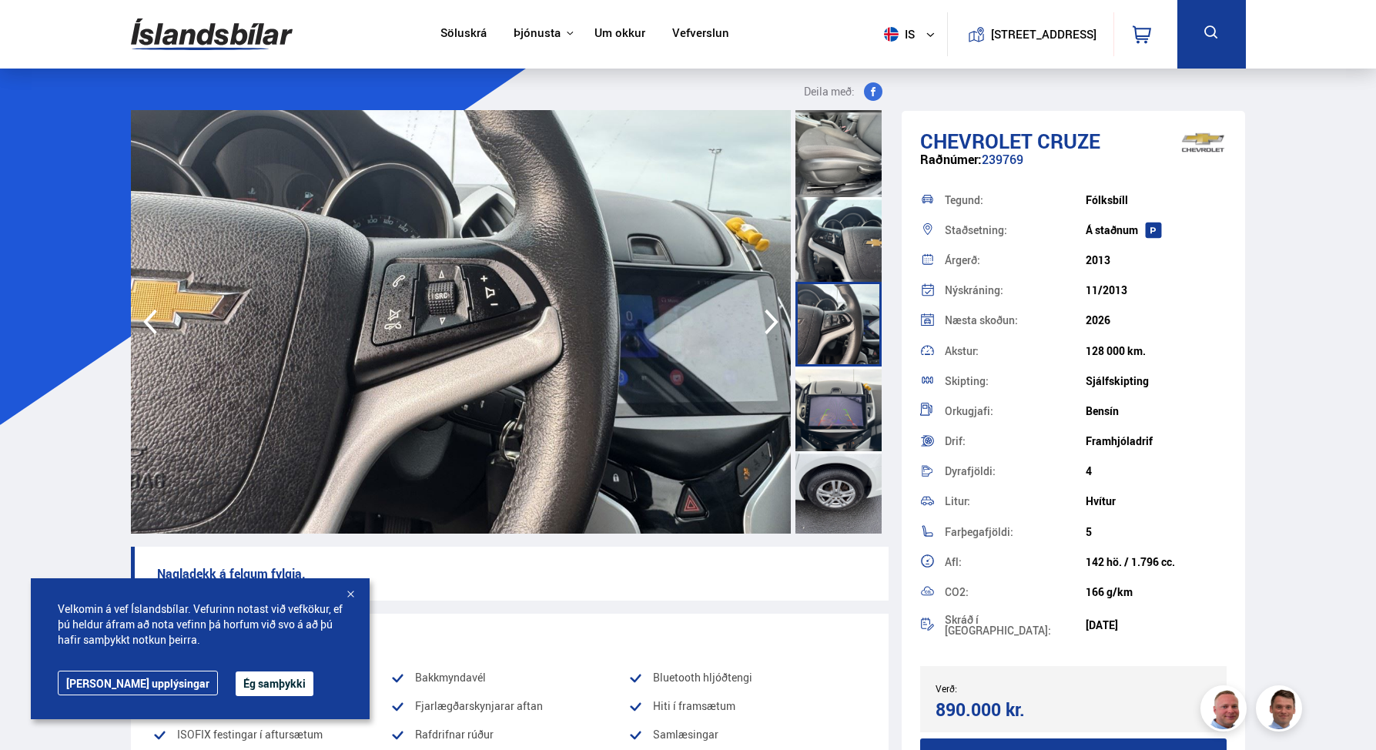
scroll to position [1694, 0]
click at [824, 412] on div at bounding box center [839, 406] width 86 height 85
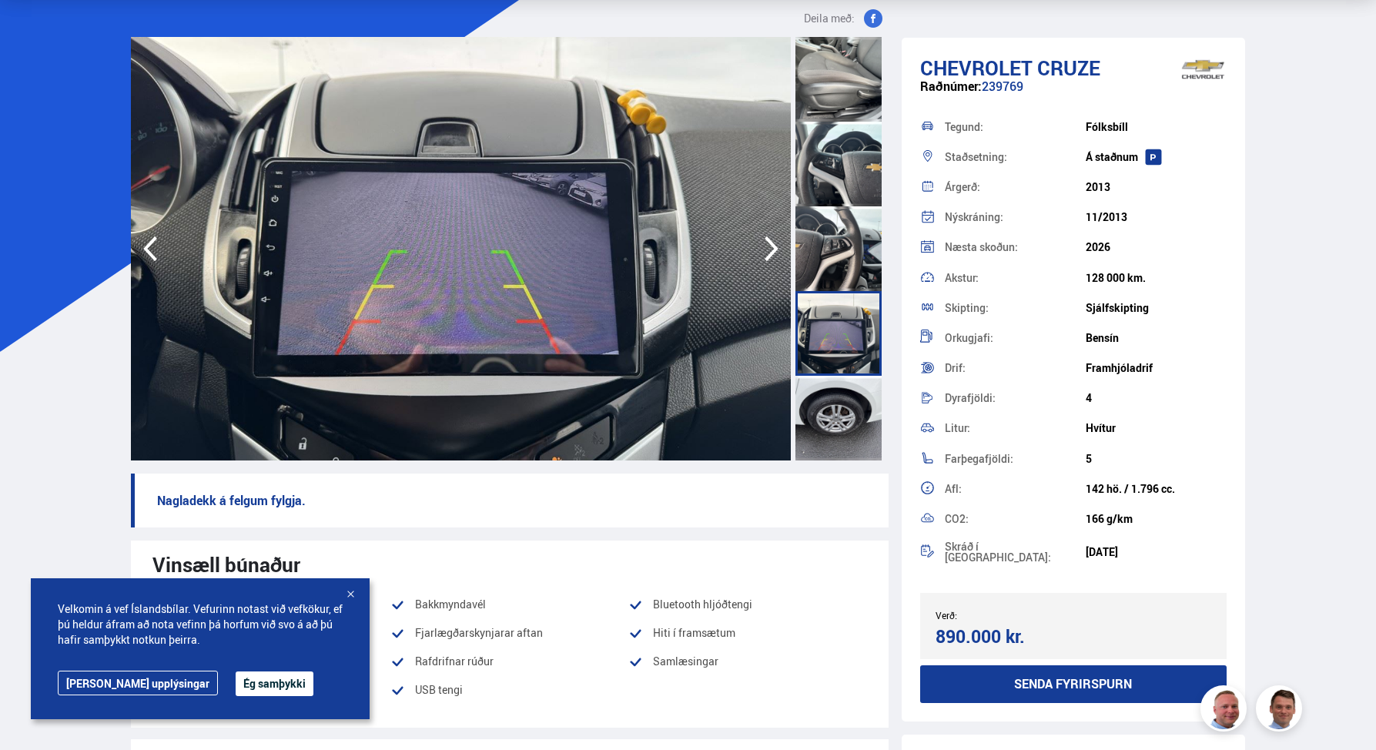
scroll to position [84, 0]
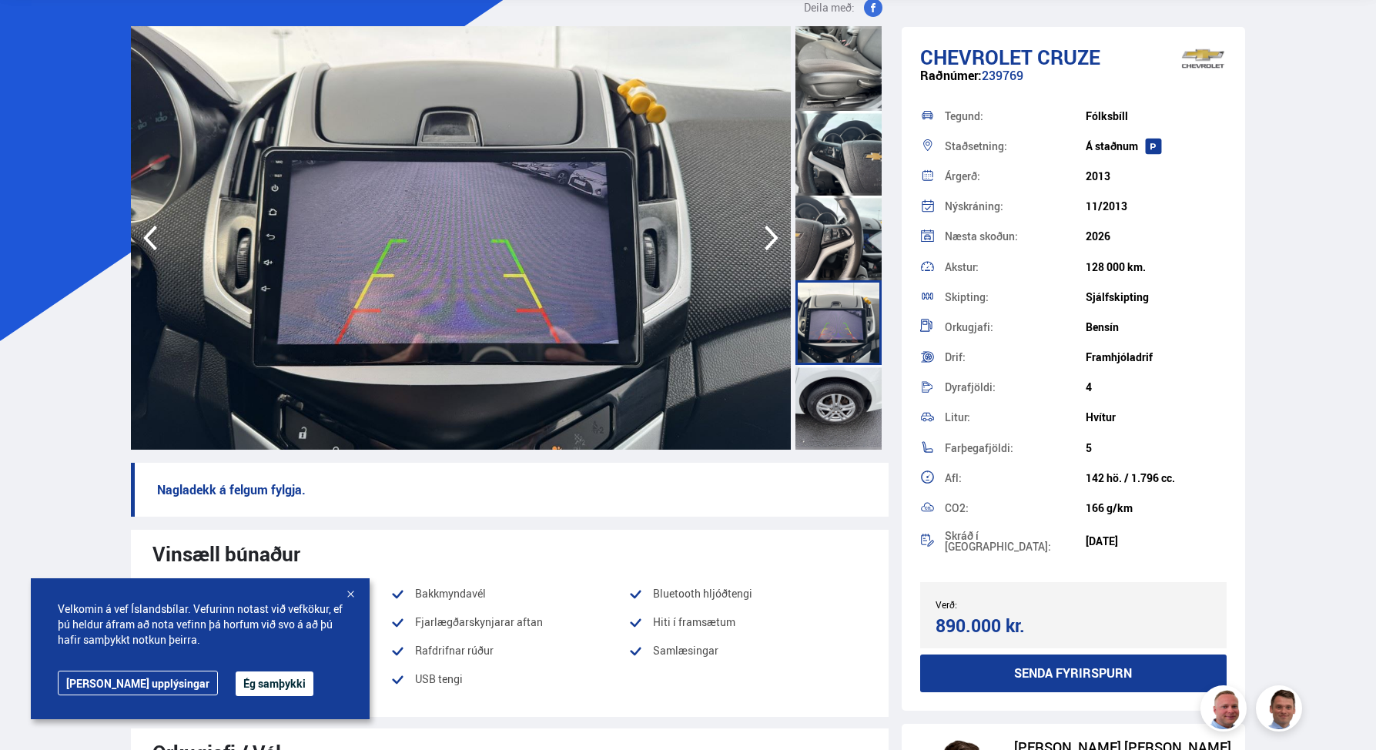
click at [824, 412] on div at bounding box center [839, 407] width 86 height 85
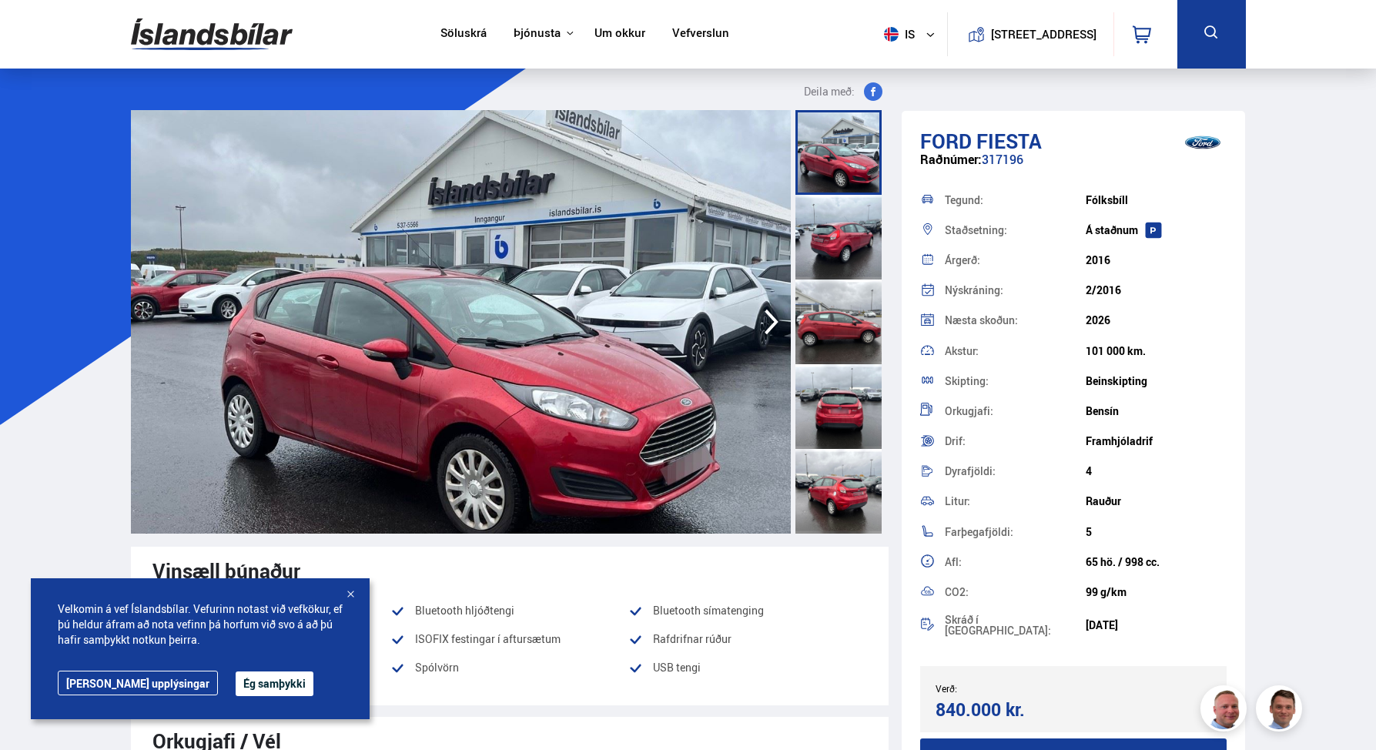
click at [847, 243] on div at bounding box center [839, 237] width 86 height 85
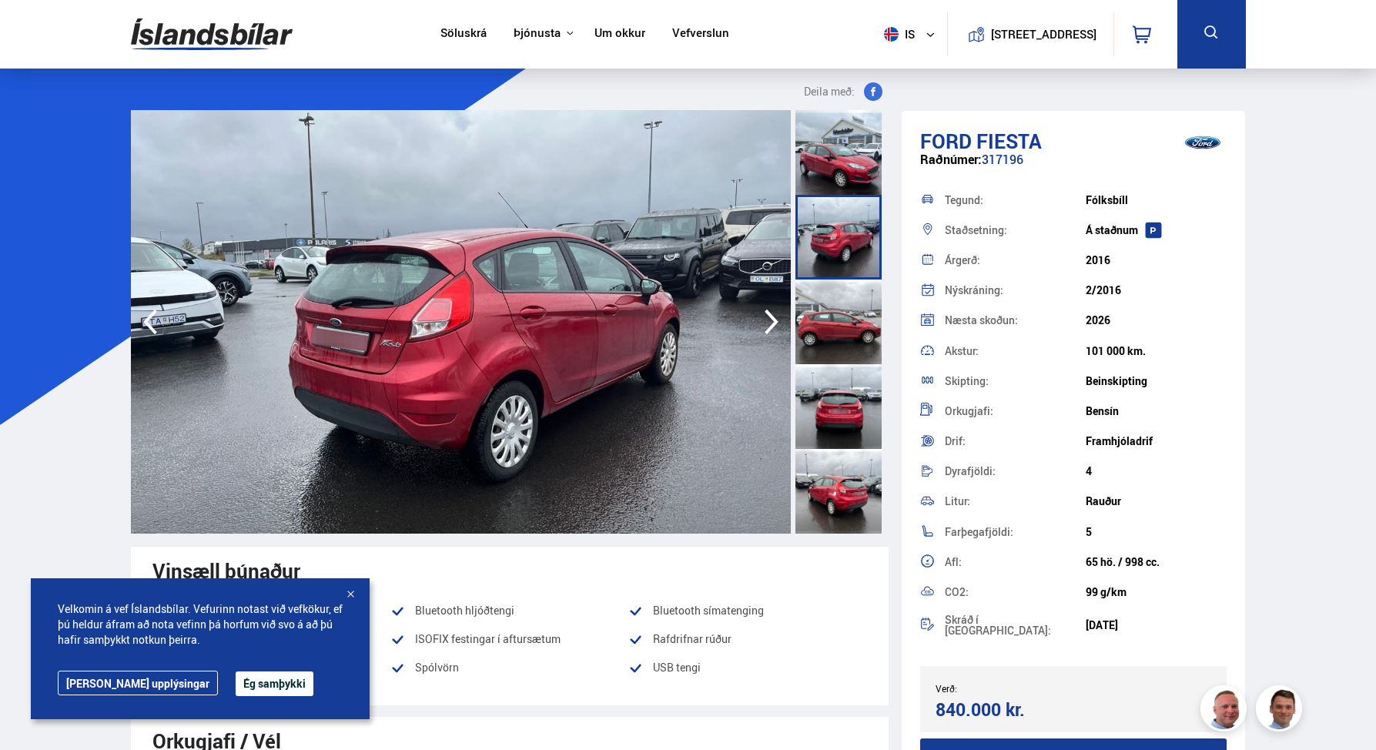
click at [848, 320] on div at bounding box center [839, 322] width 86 height 85
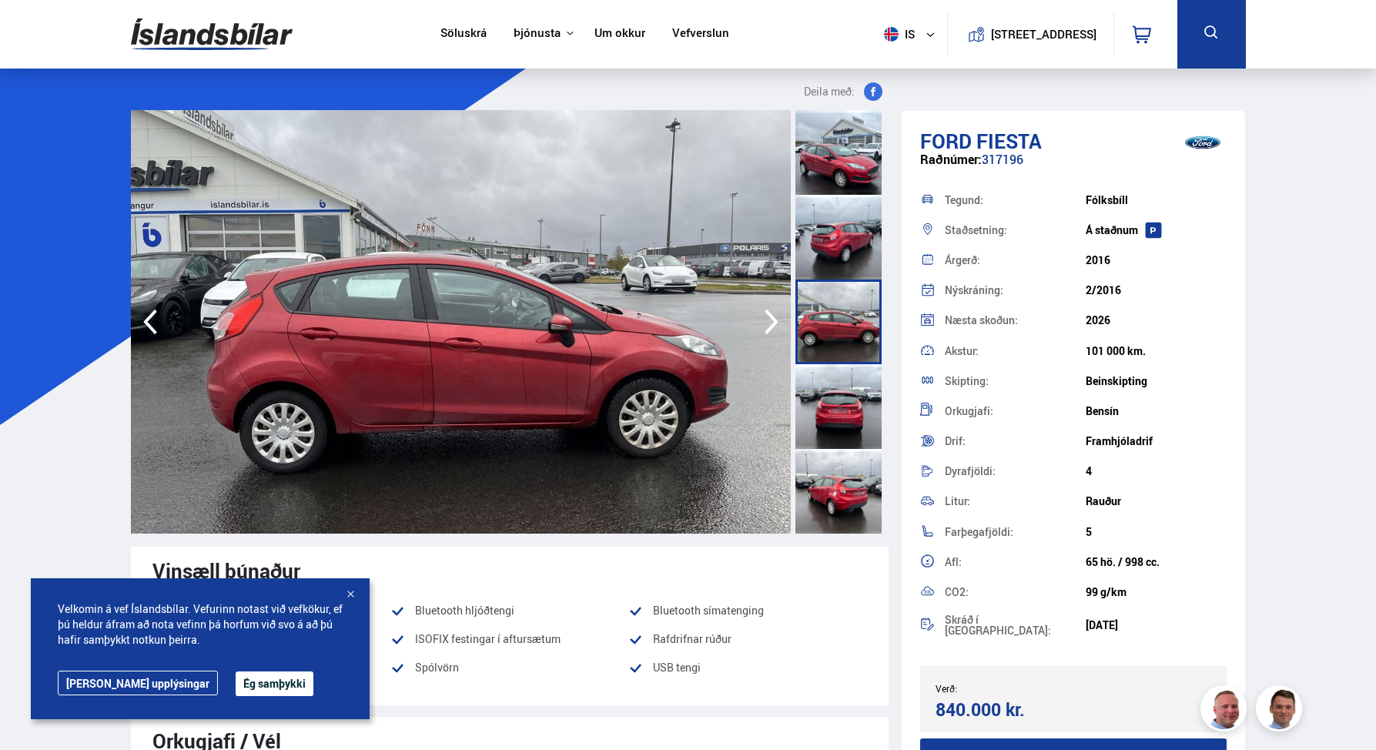
click at [839, 411] on div at bounding box center [839, 406] width 86 height 85
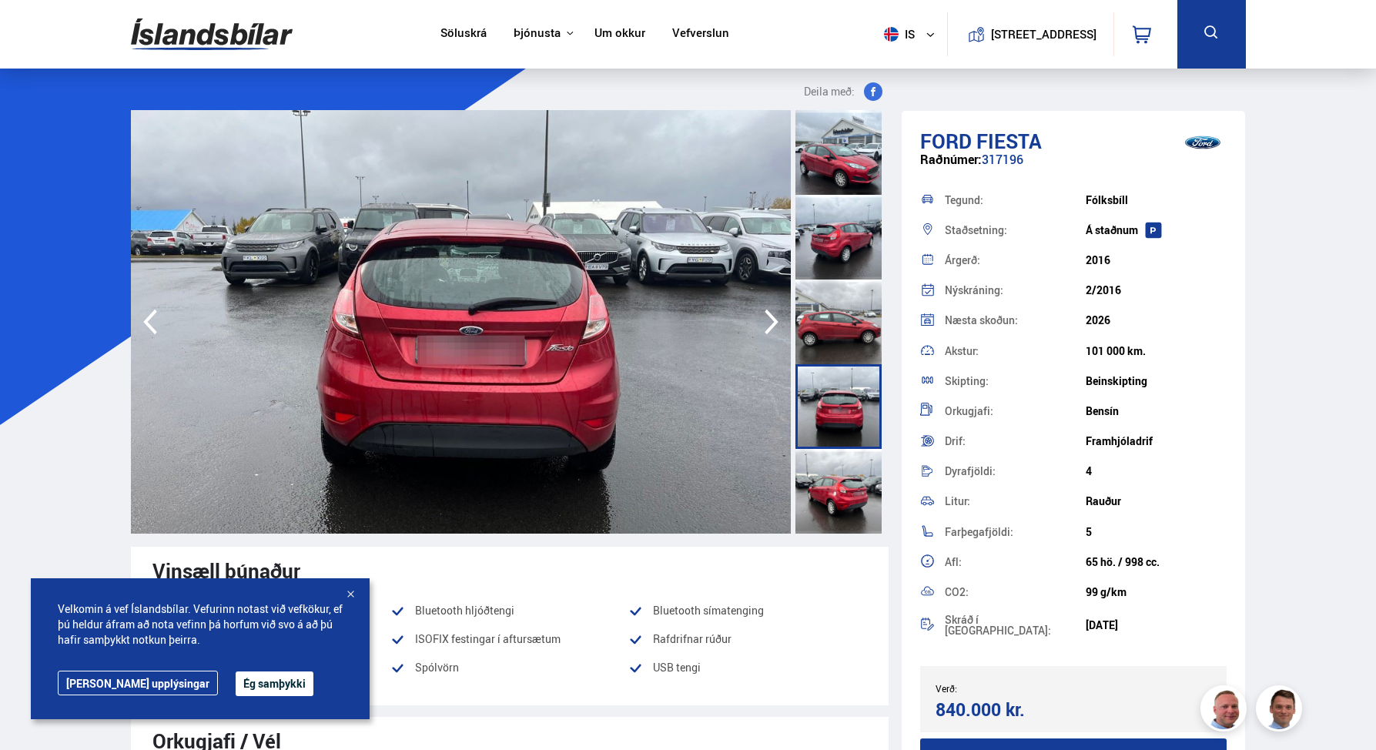
click at [823, 496] on div at bounding box center [839, 491] width 86 height 85
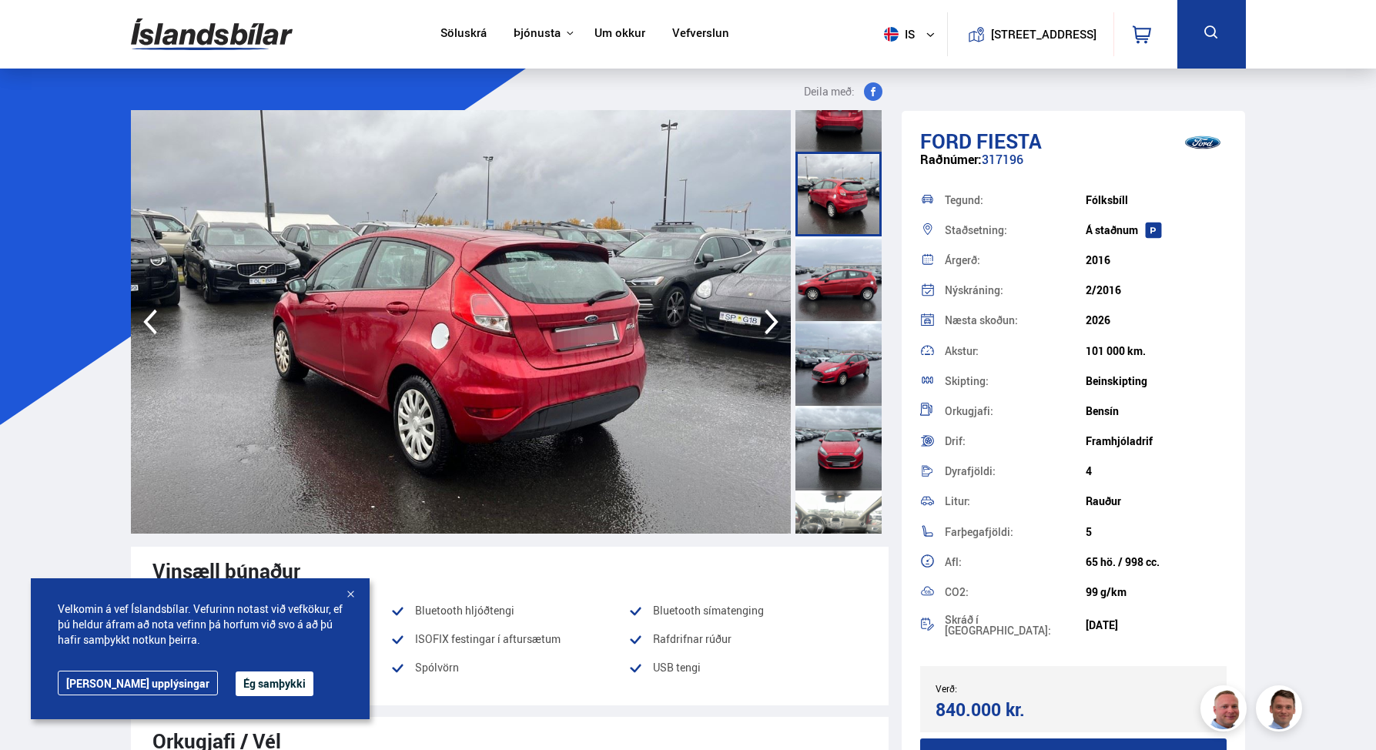
scroll to position [303, 0]
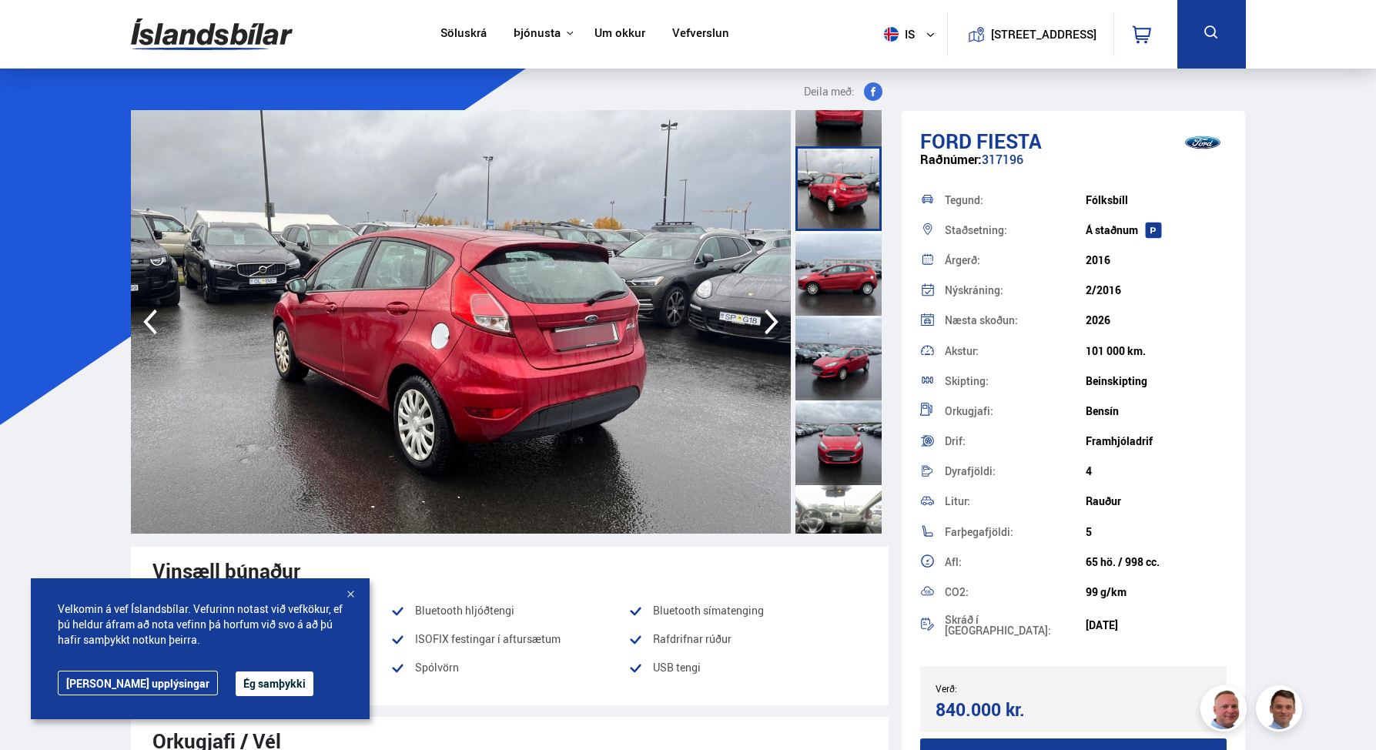
click at [841, 273] on div at bounding box center [839, 273] width 86 height 85
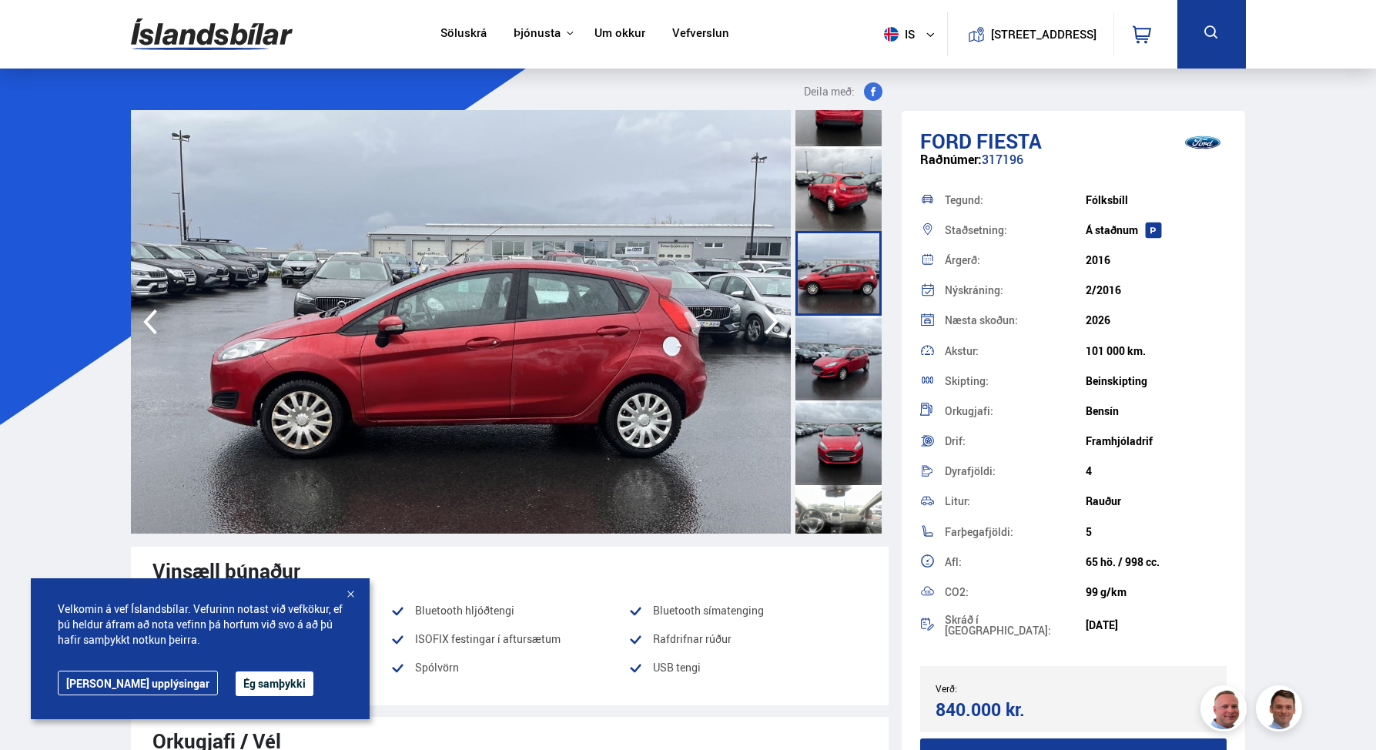
click at [837, 364] on div at bounding box center [839, 358] width 86 height 85
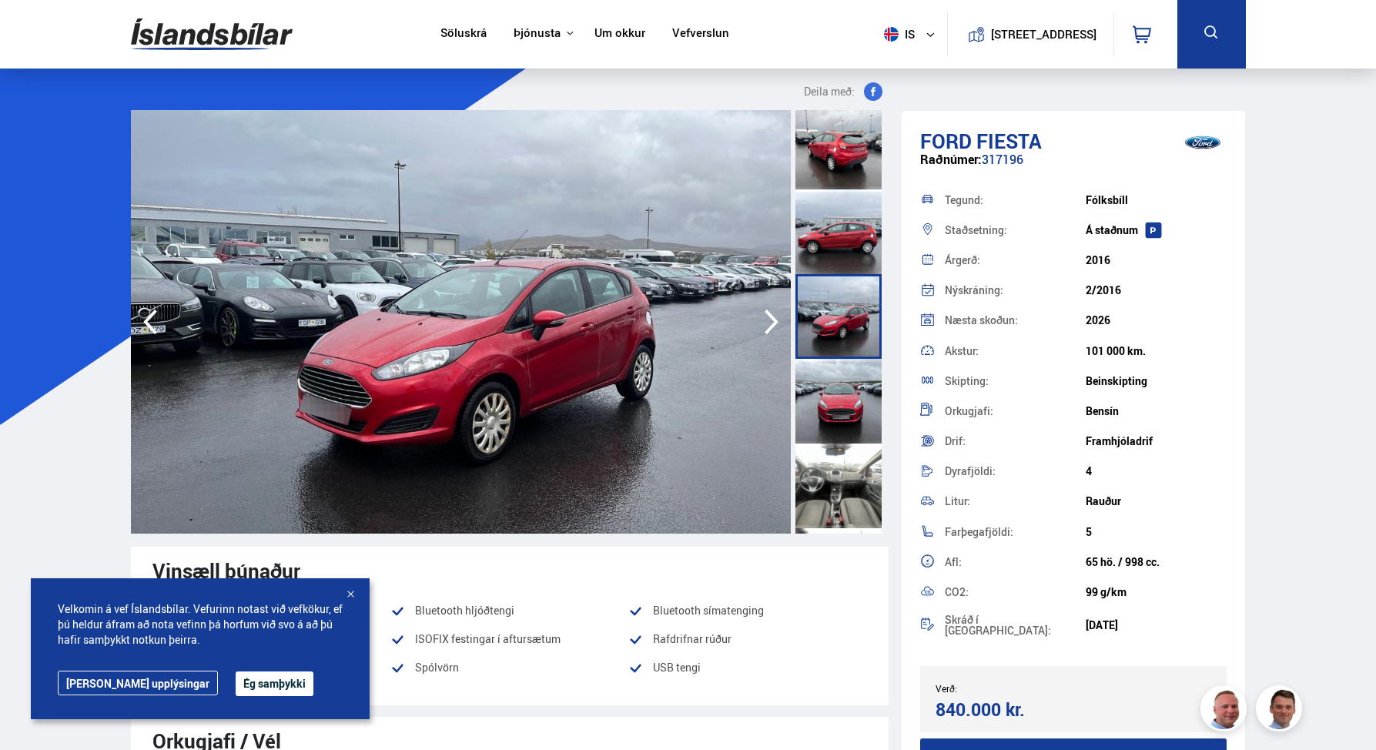
scroll to position [347, 0]
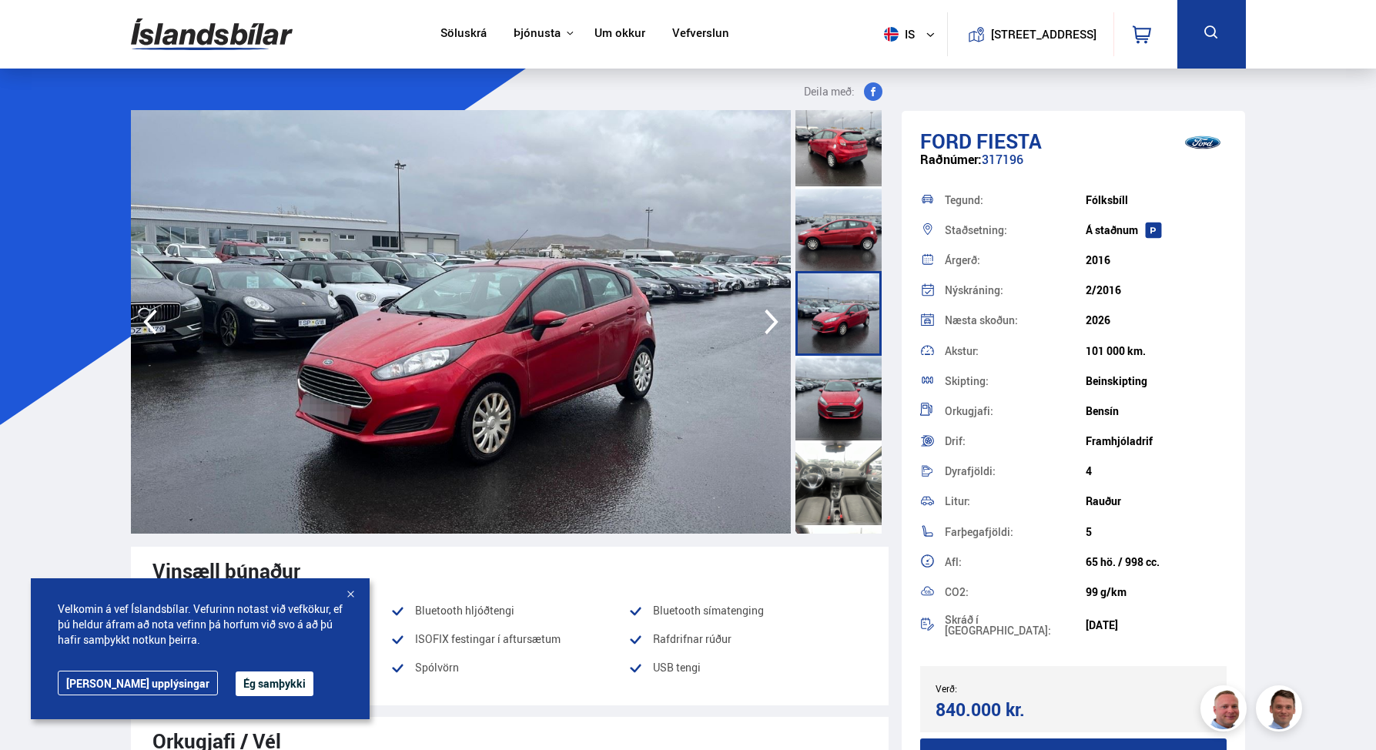
click at [839, 403] on div at bounding box center [839, 398] width 86 height 85
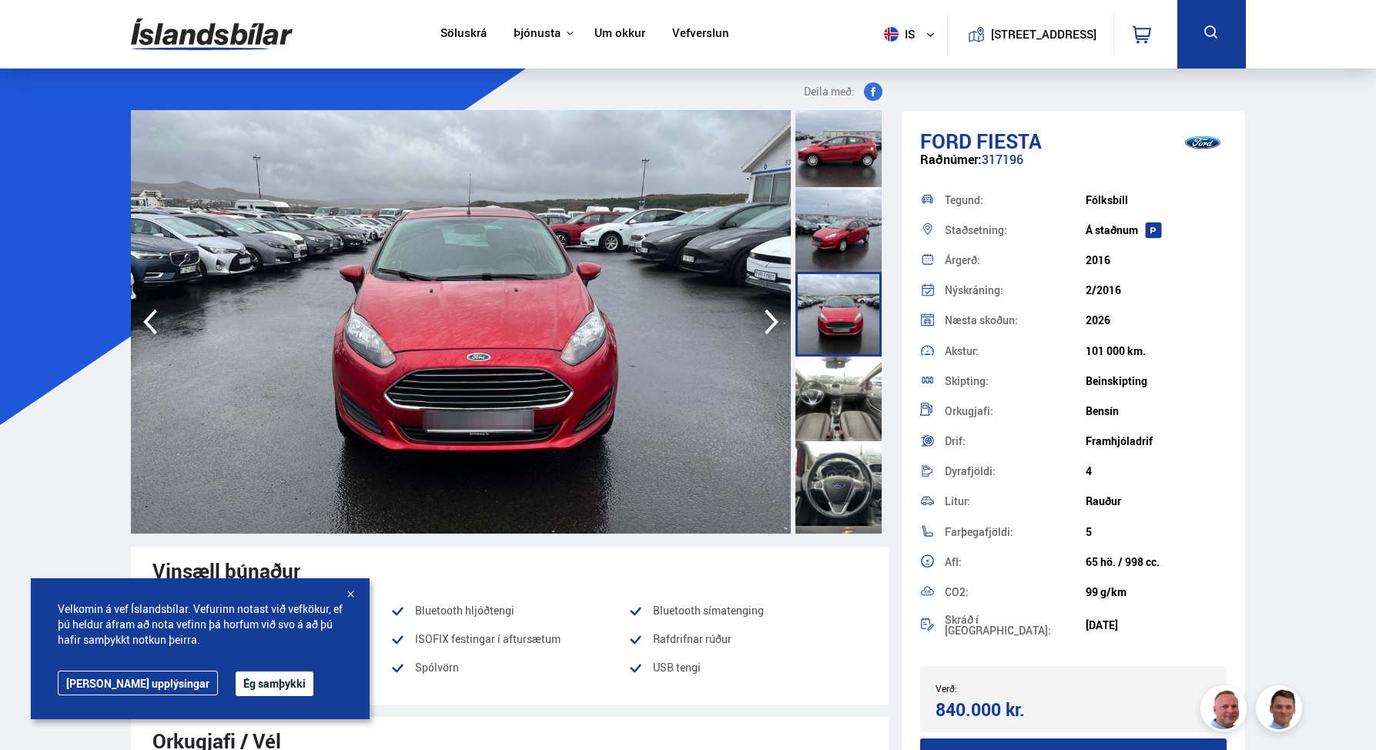
scroll to position [438, 0]
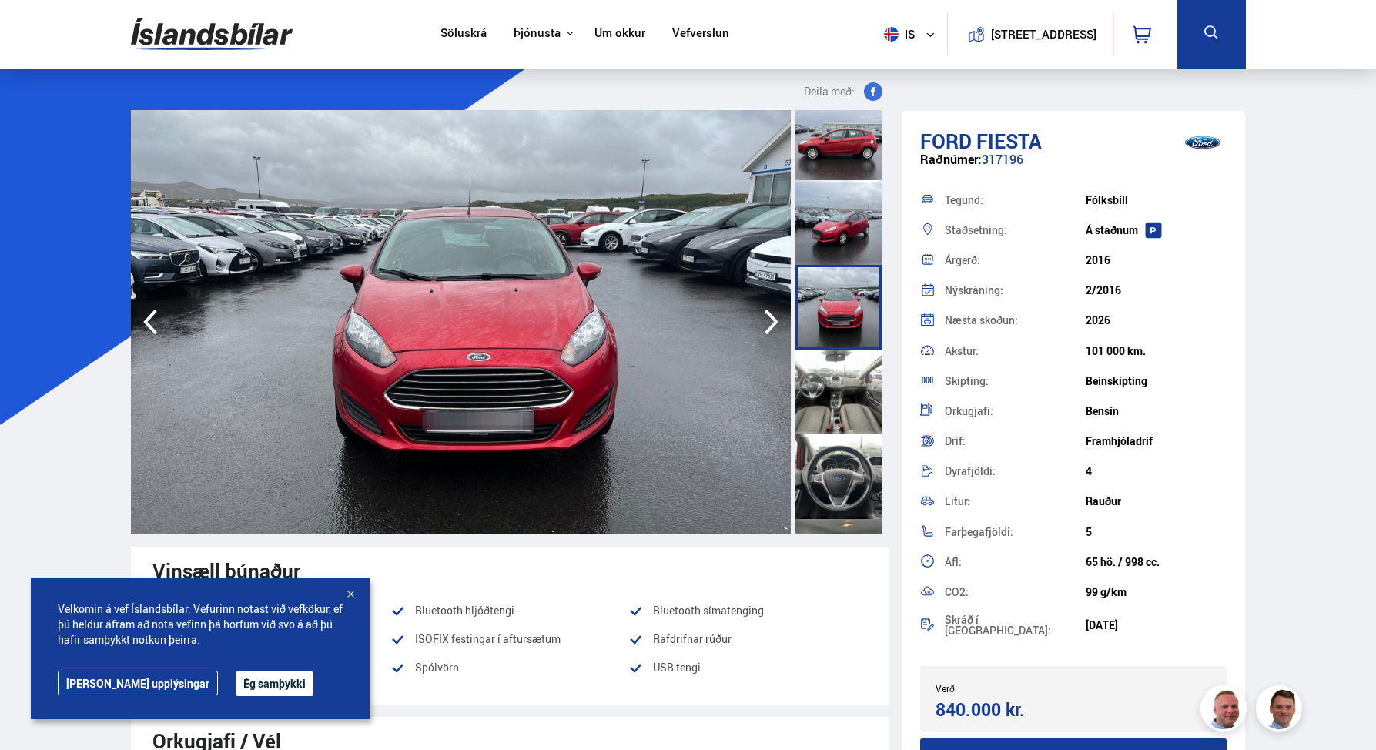
click at [830, 368] on div at bounding box center [839, 392] width 86 height 85
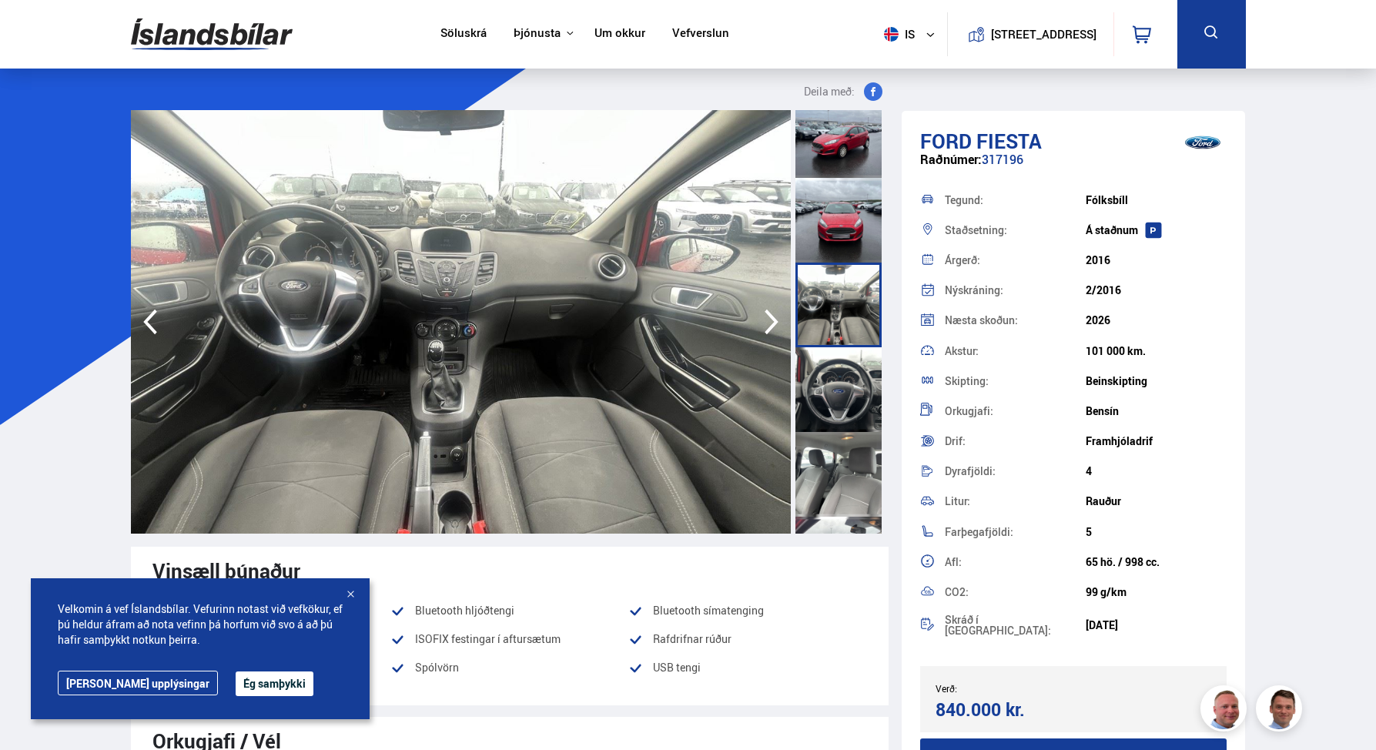
scroll to position [528, 0]
click at [838, 403] on div at bounding box center [839, 387] width 86 height 85
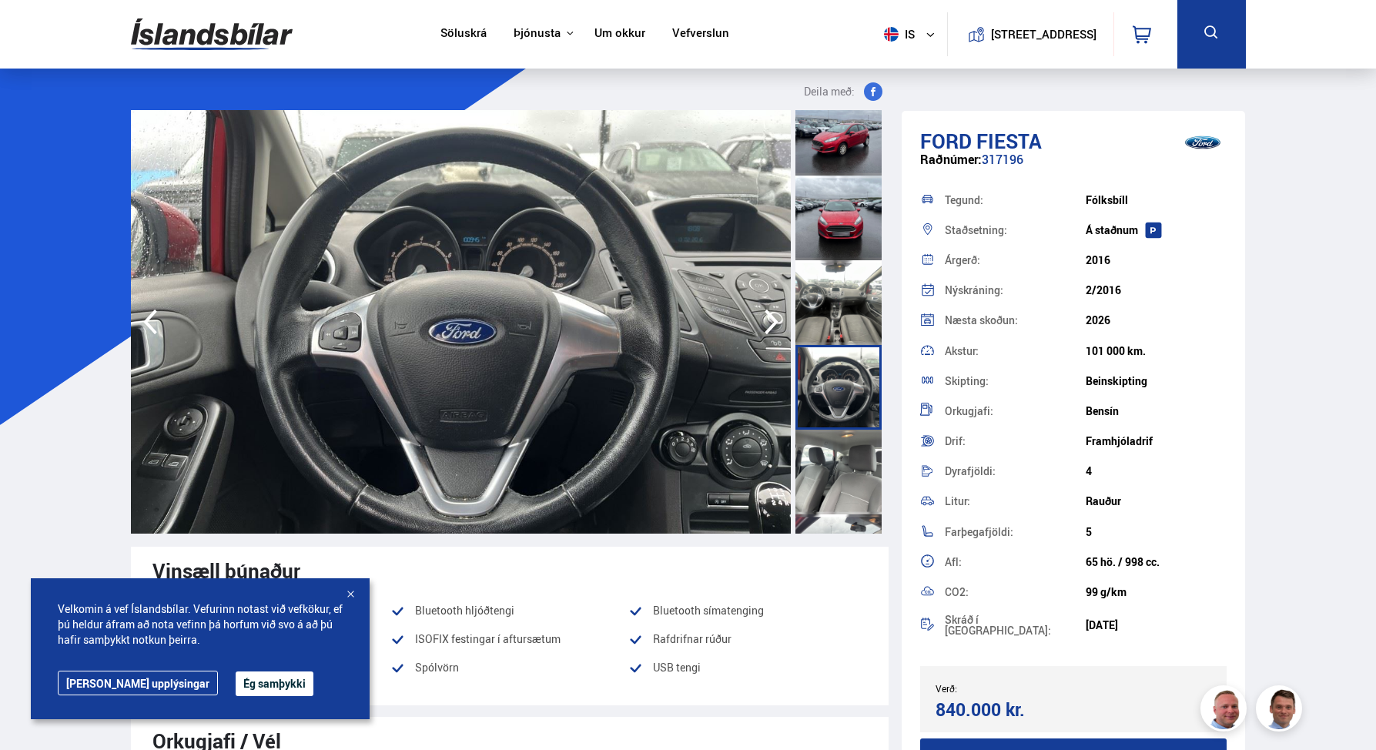
click at [834, 481] on div at bounding box center [839, 472] width 86 height 85
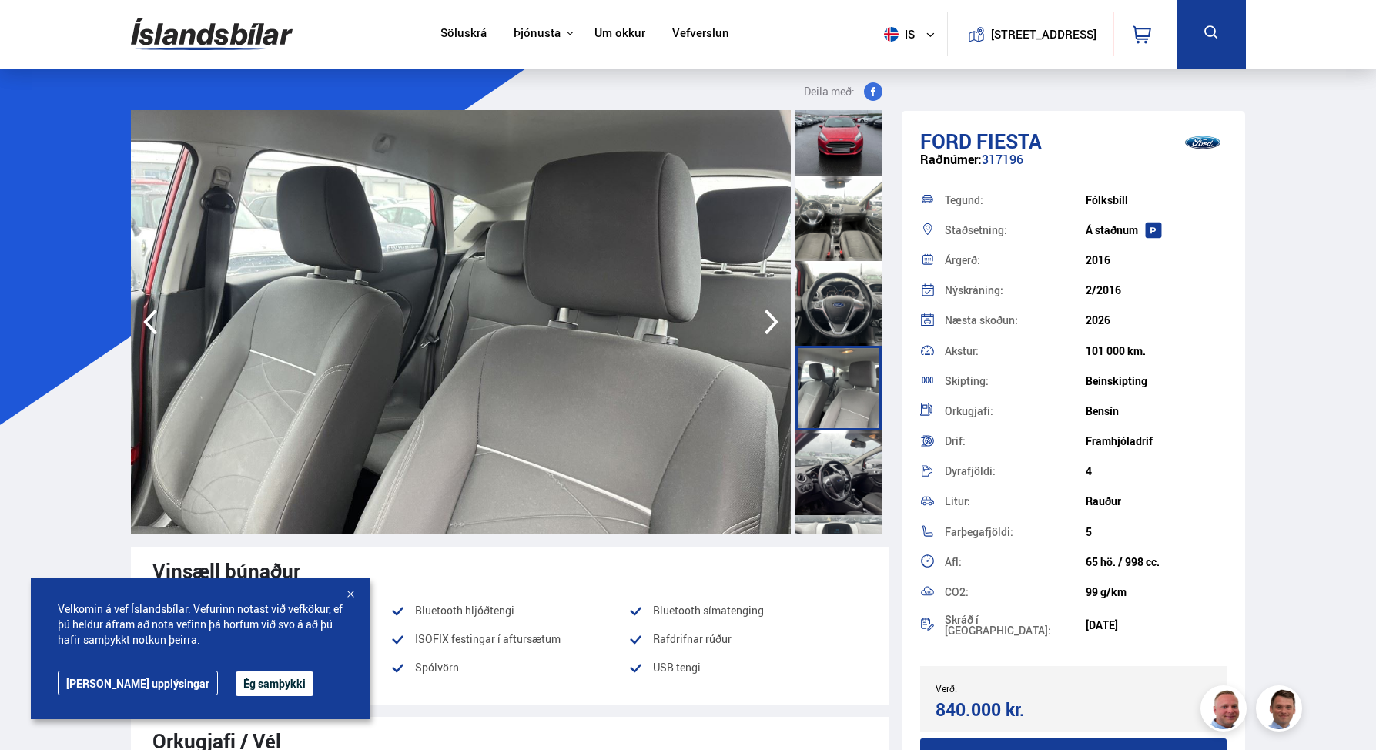
scroll to position [626, 0]
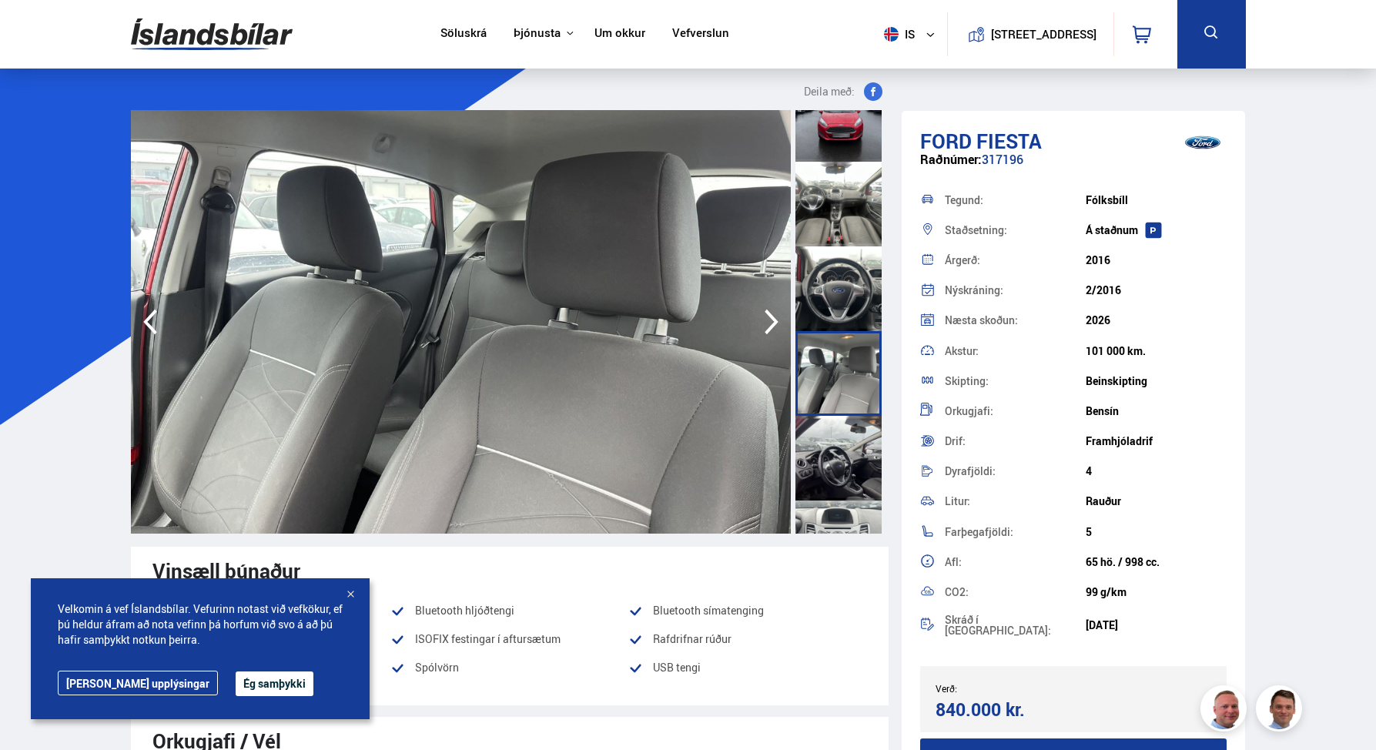
click at [836, 451] on div at bounding box center [839, 458] width 86 height 85
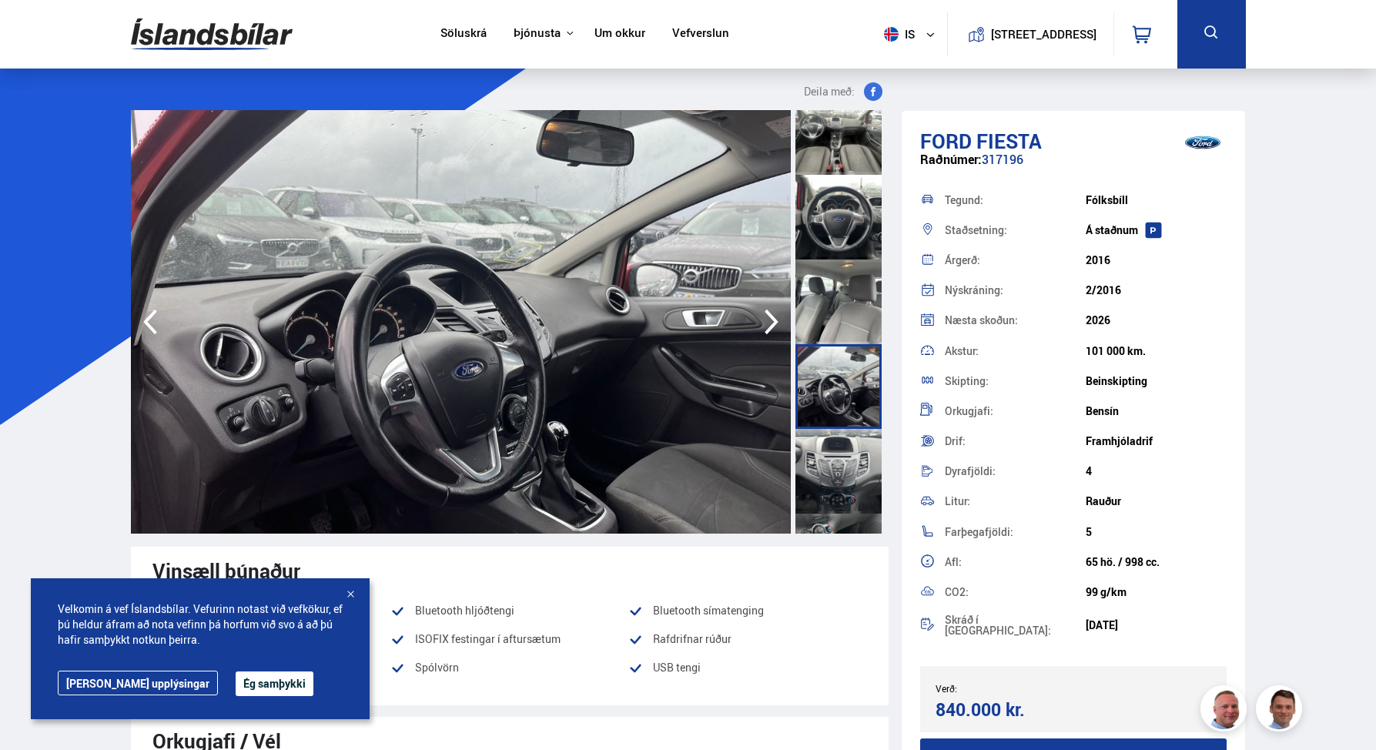
scroll to position [706, 0]
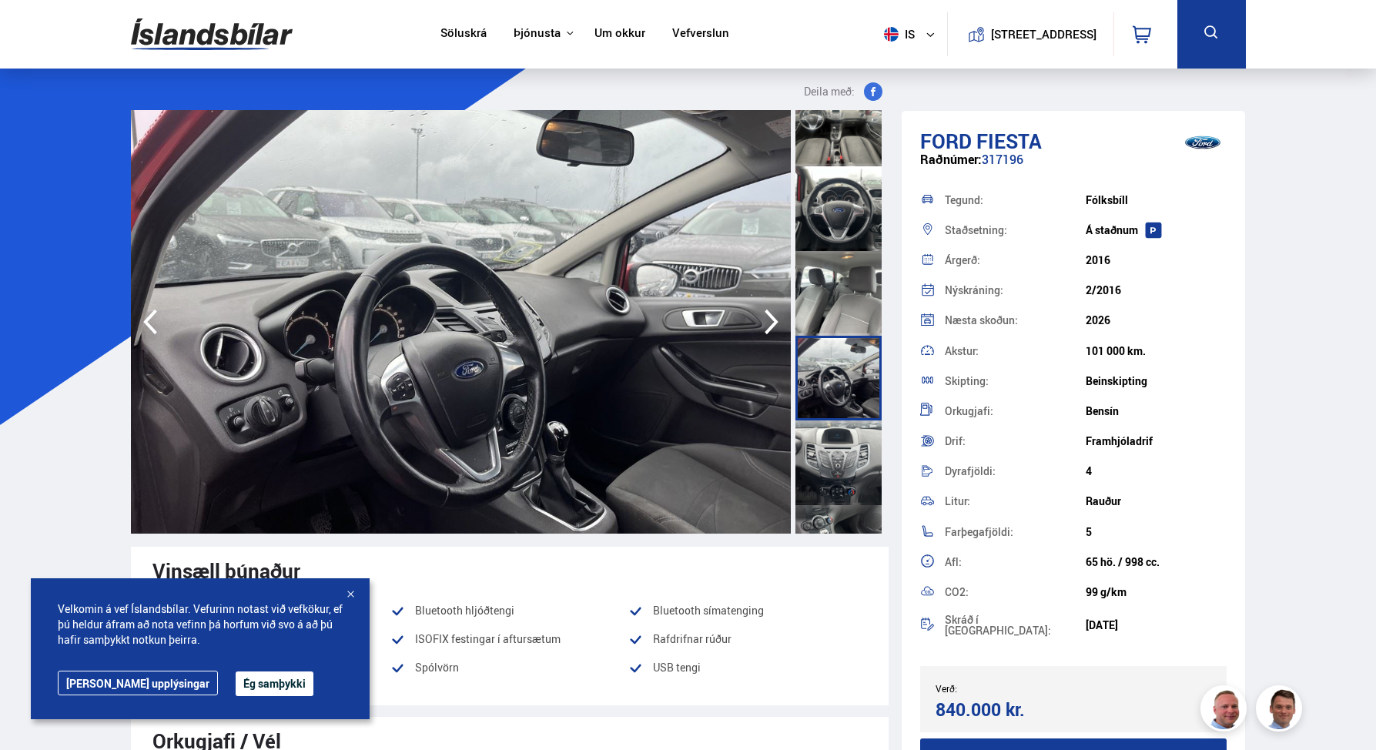
click at [836, 451] on div at bounding box center [839, 463] width 86 height 85
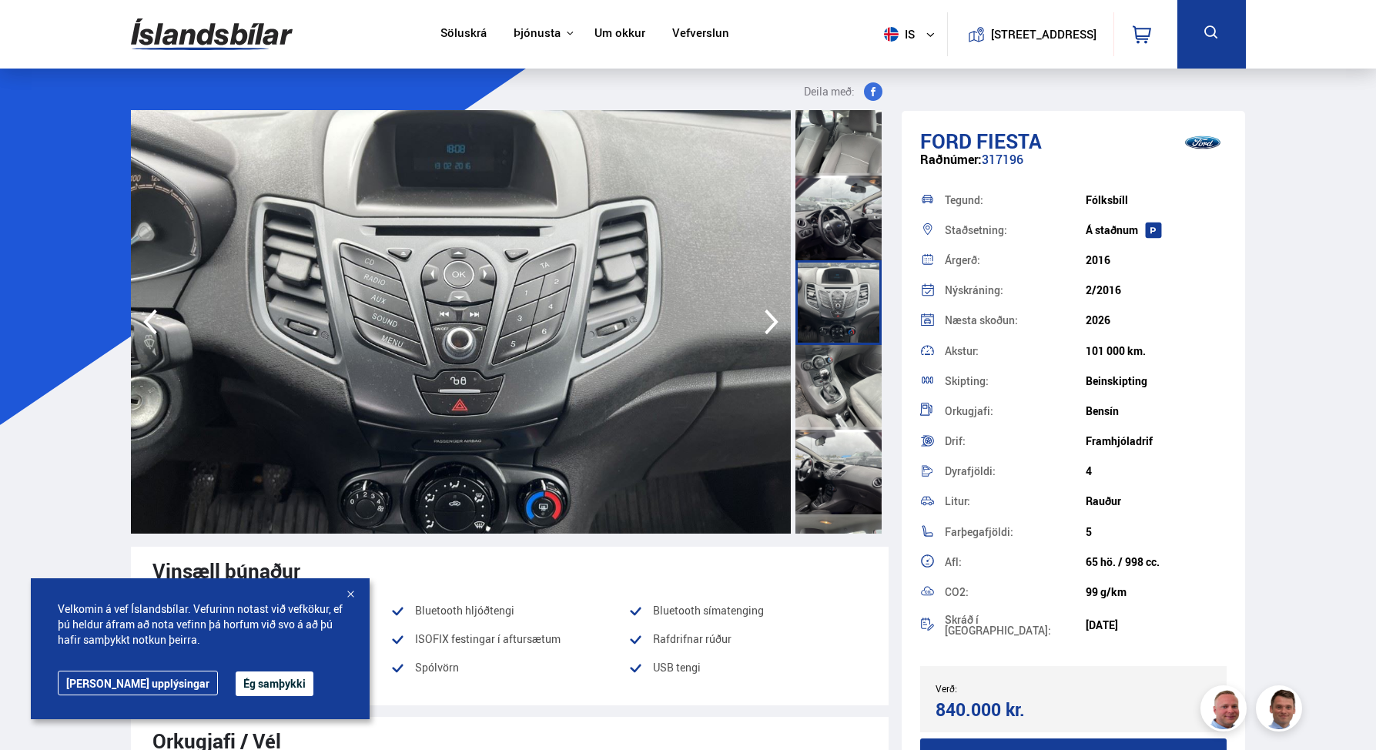
scroll to position [868, 0]
click at [825, 396] on div at bounding box center [839, 385] width 86 height 85
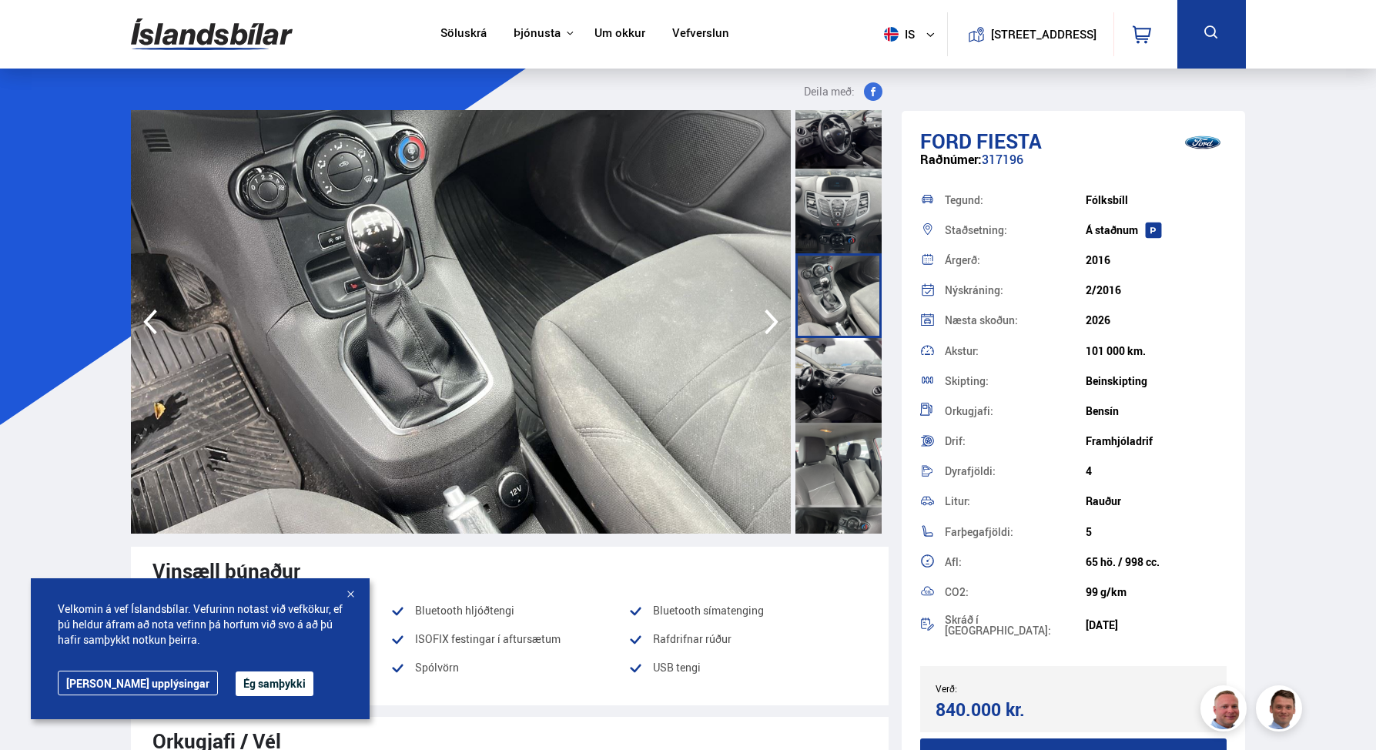
scroll to position [967, 0]
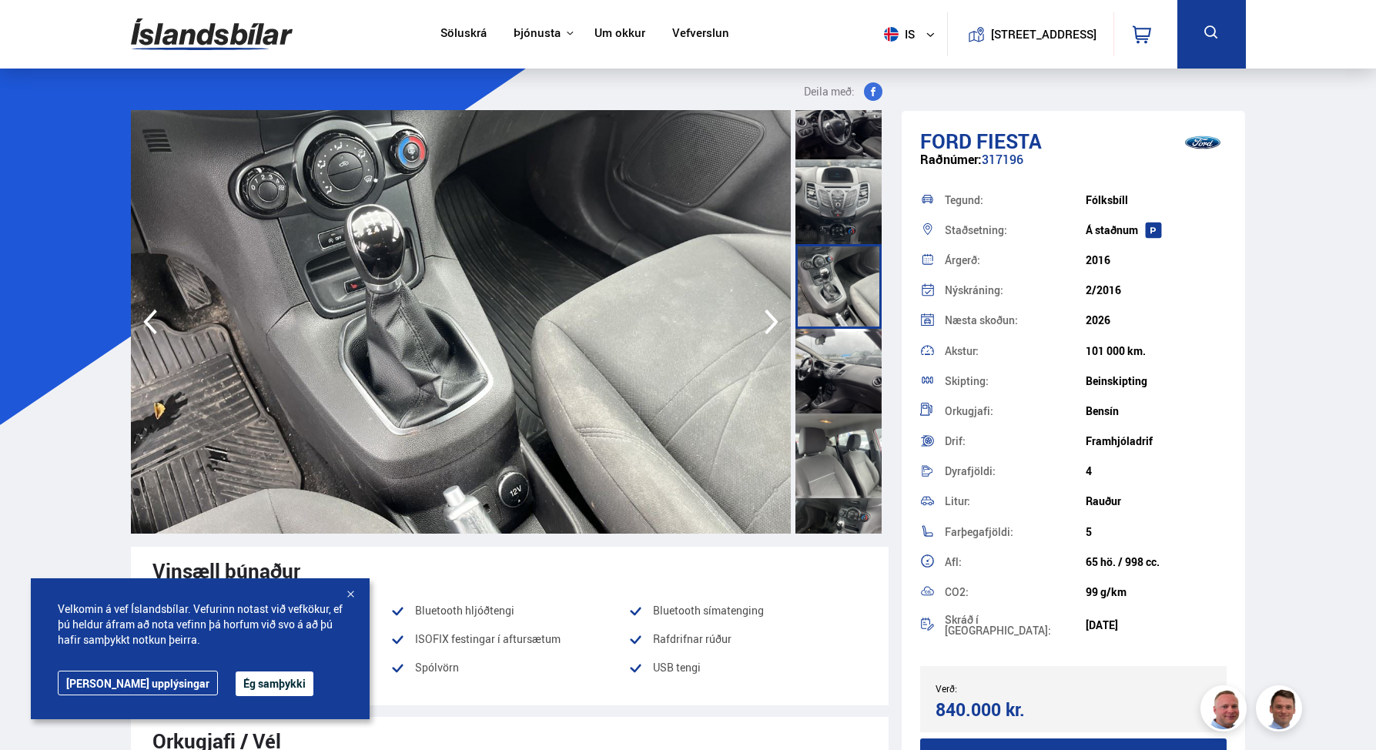
click at [833, 361] on div at bounding box center [839, 371] width 86 height 85
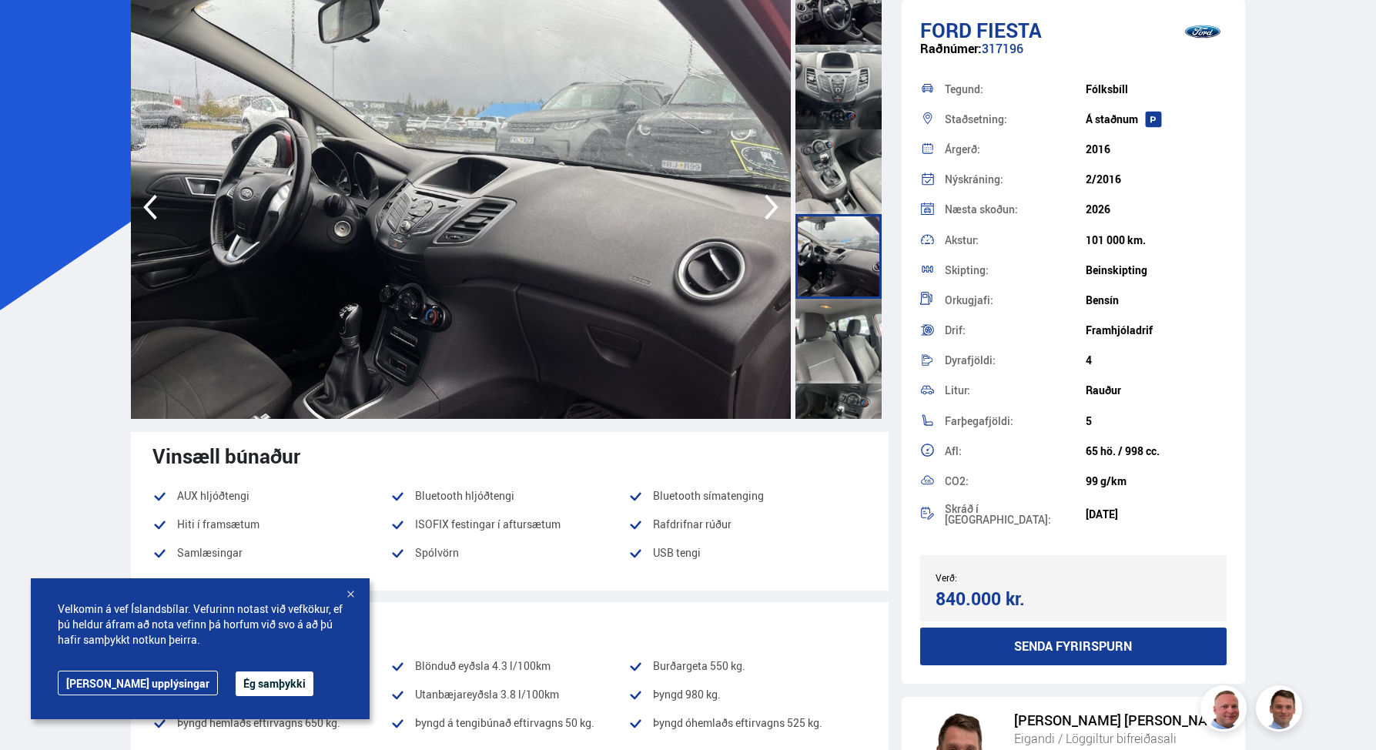
scroll to position [0, 0]
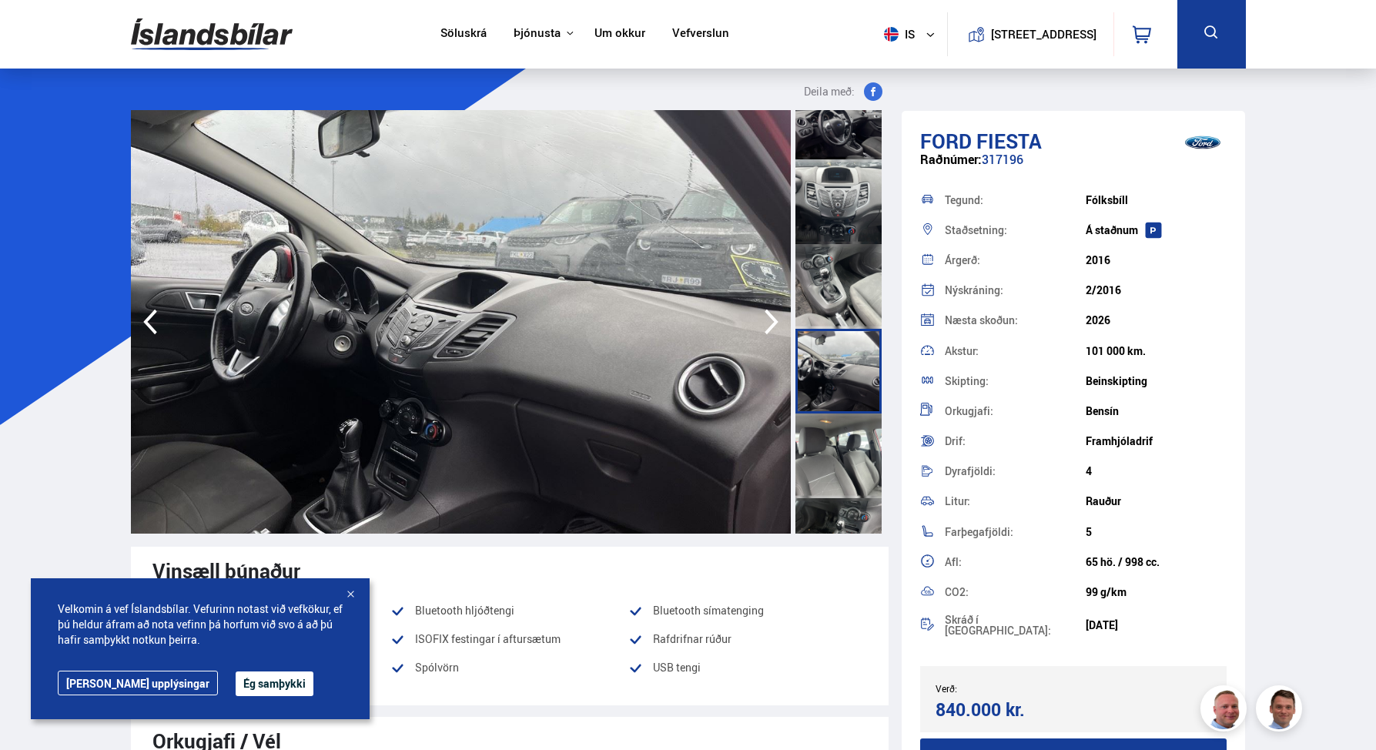
click at [831, 469] on div at bounding box center [839, 456] width 86 height 85
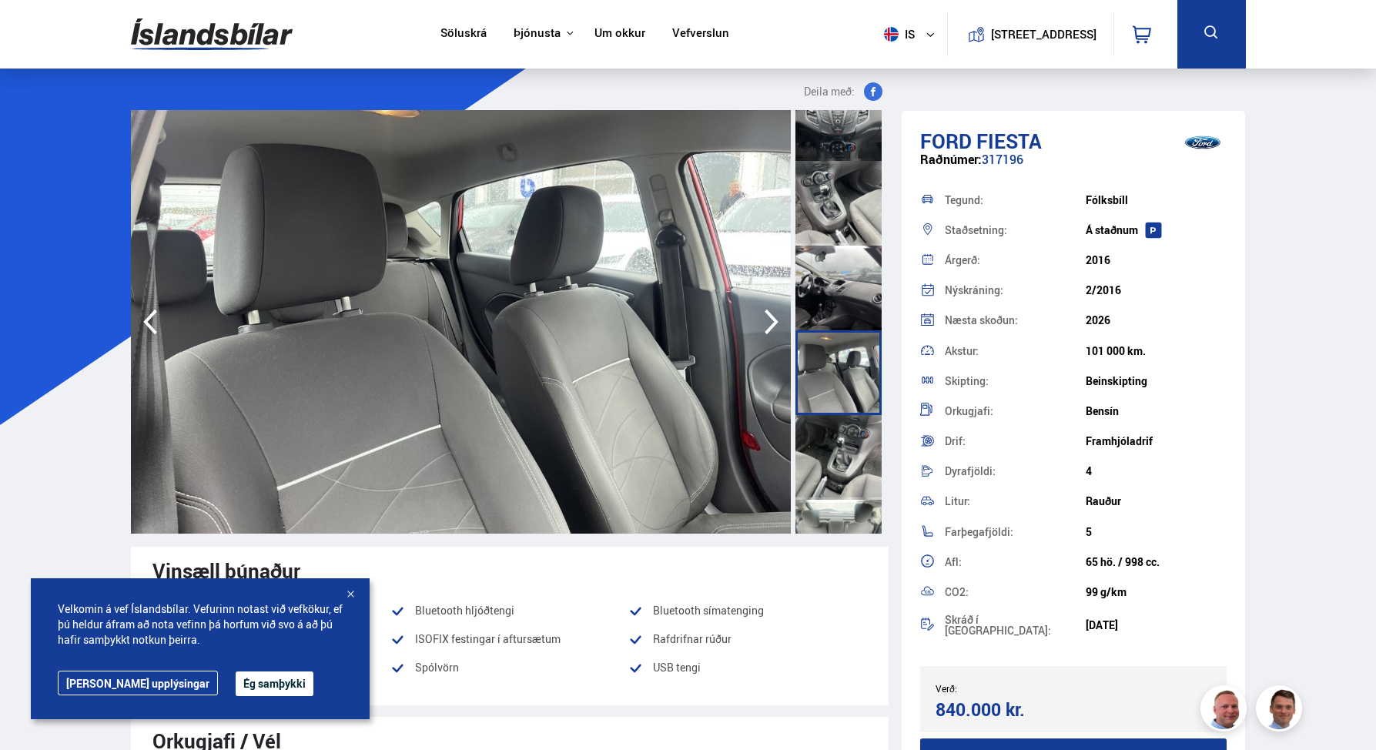
scroll to position [1051, 0]
click at [833, 466] on div at bounding box center [839, 456] width 86 height 85
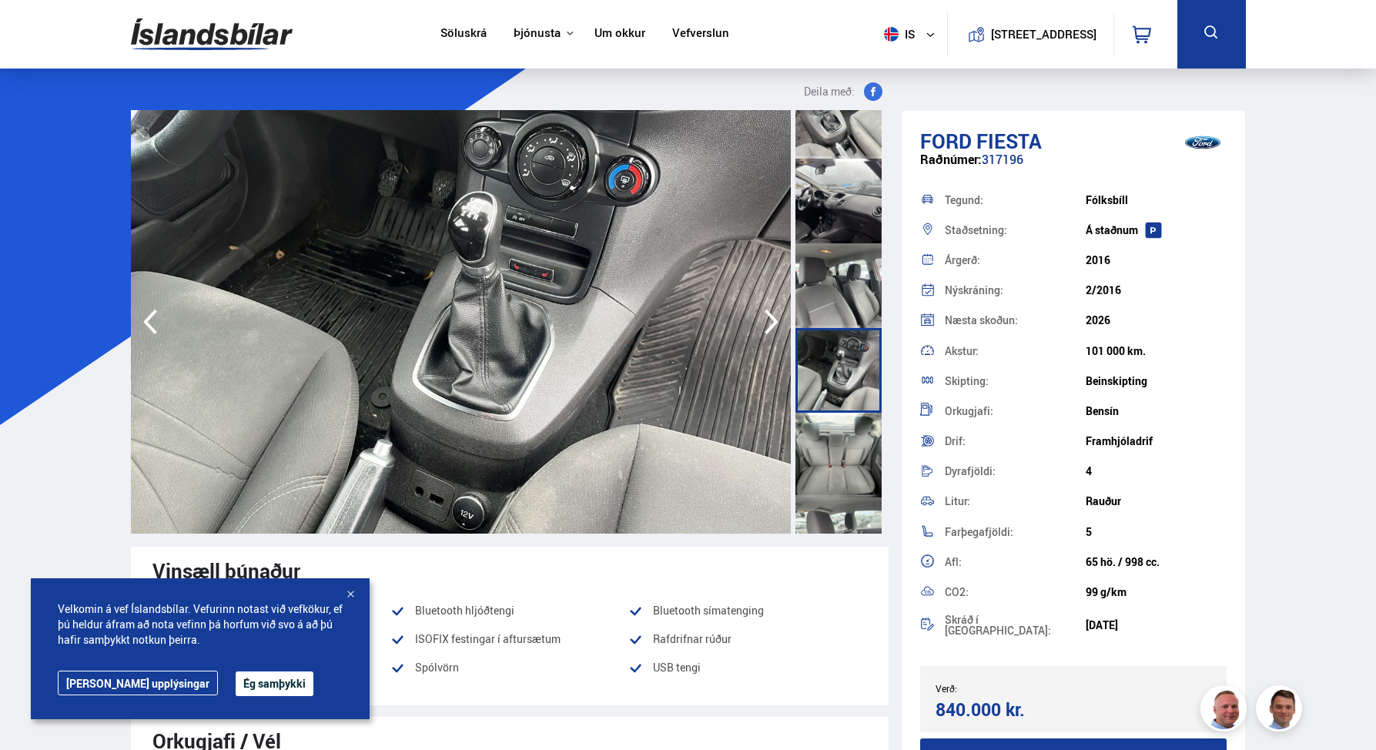
scroll to position [1148, 0]
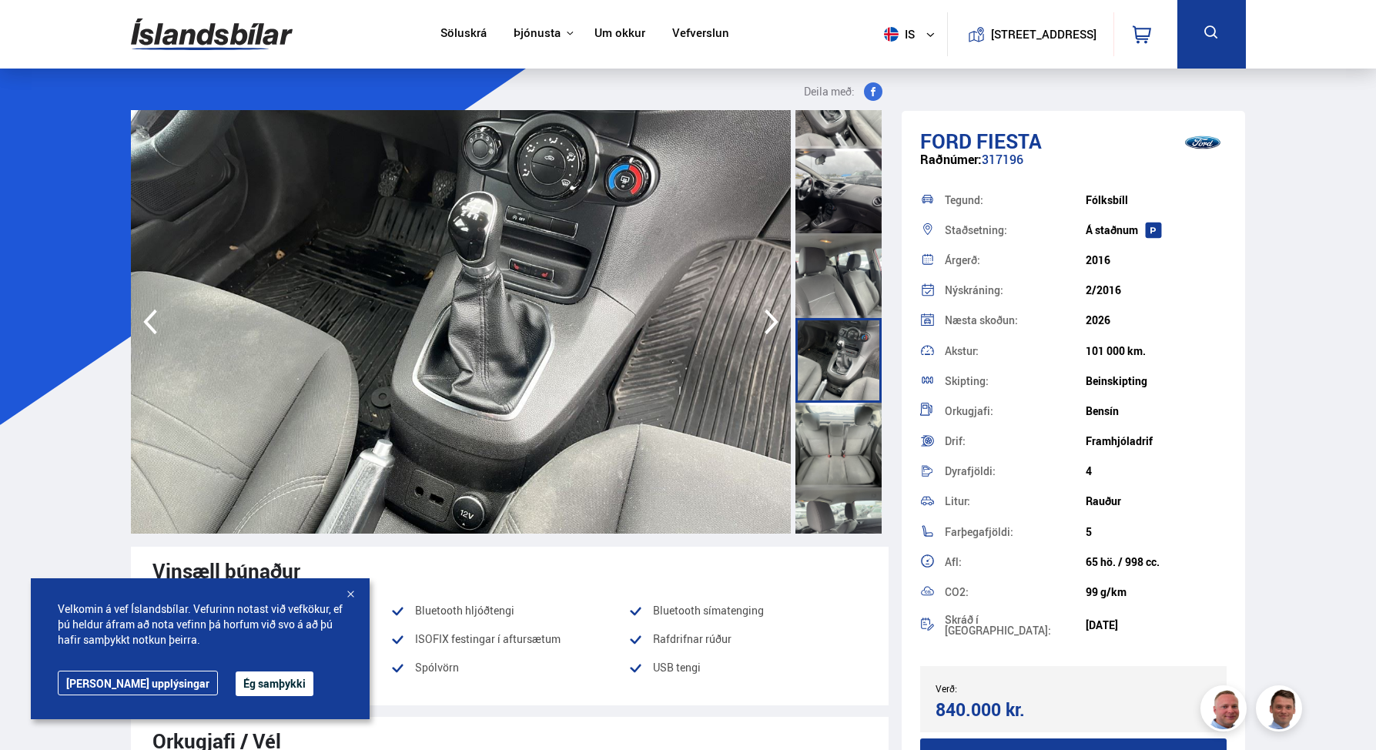
click at [834, 458] on div at bounding box center [839, 445] width 86 height 85
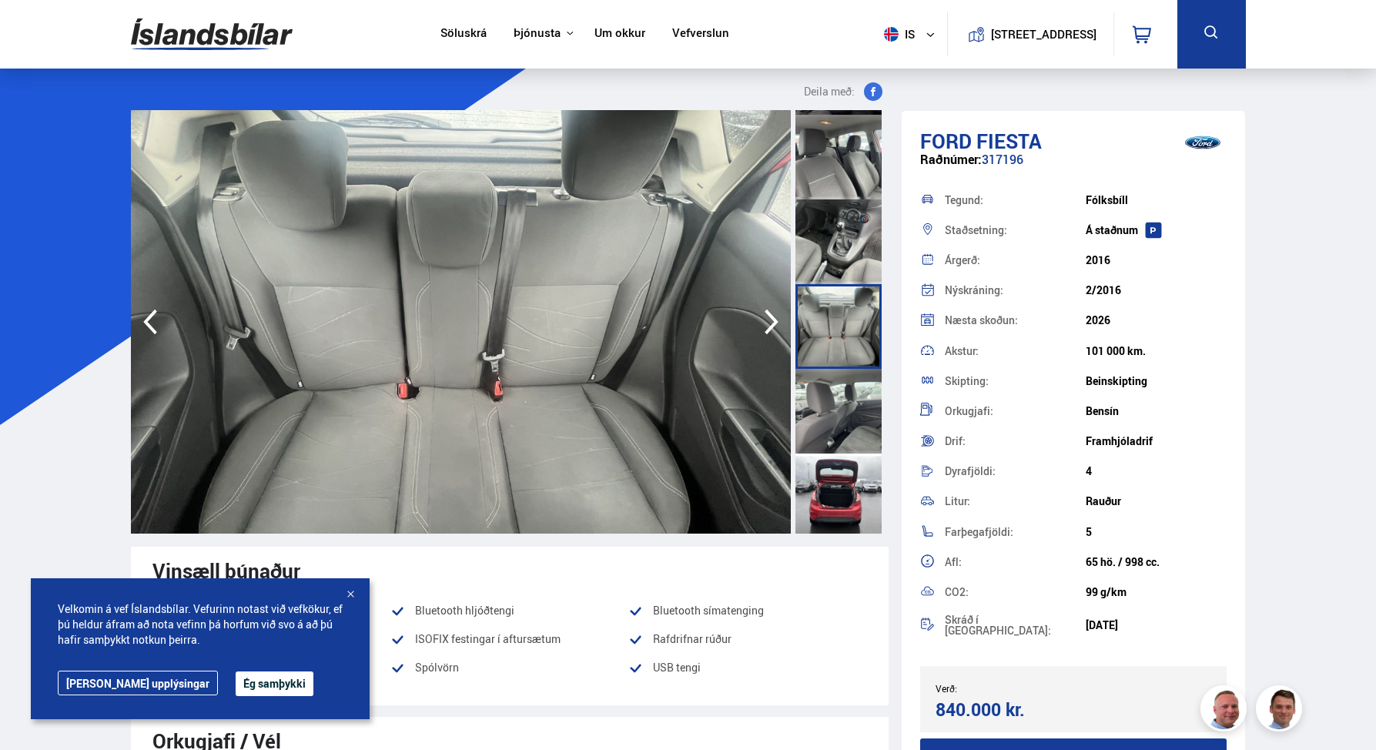
scroll to position [1269, 0]
click at [824, 397] on div at bounding box center [839, 408] width 86 height 85
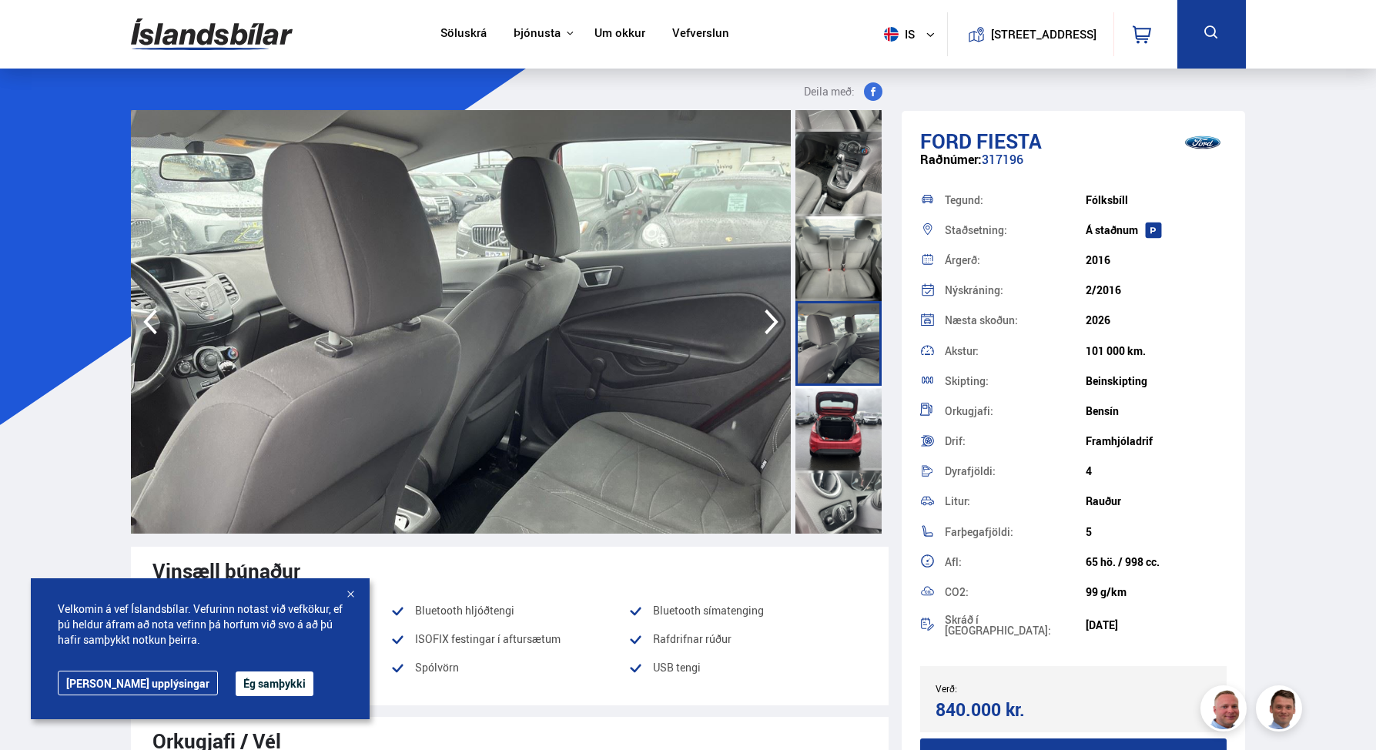
scroll to position [1347, 0]
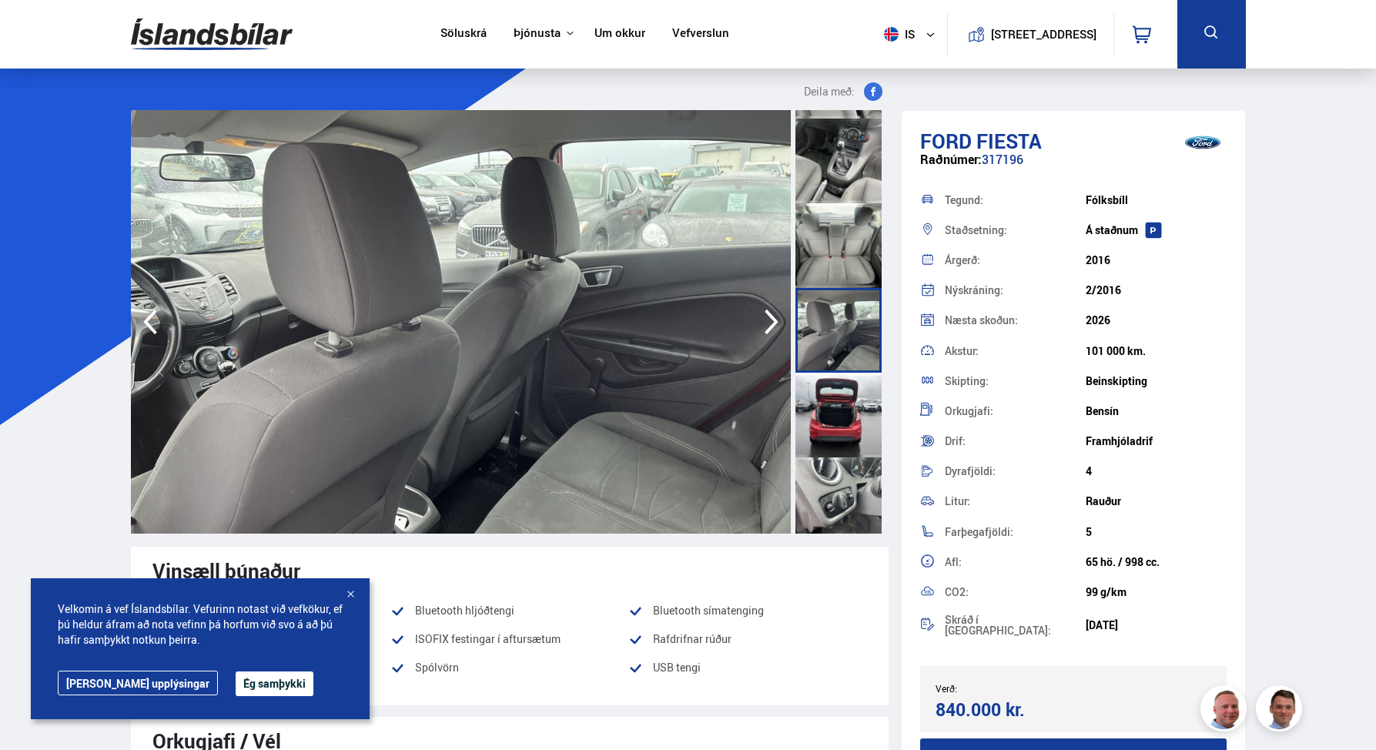
click at [824, 397] on div at bounding box center [839, 415] width 86 height 85
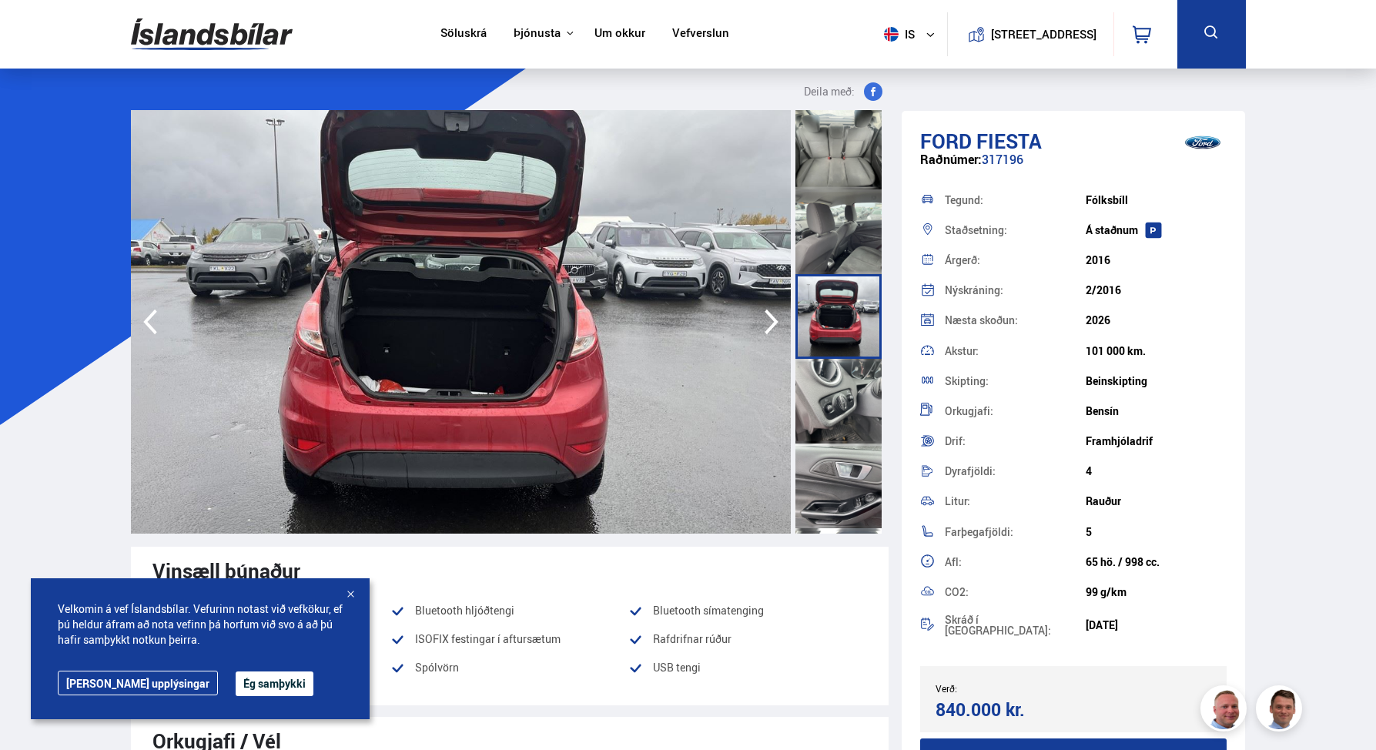
scroll to position [1446, 0]
click at [824, 397] on div at bounding box center [839, 400] width 86 height 85
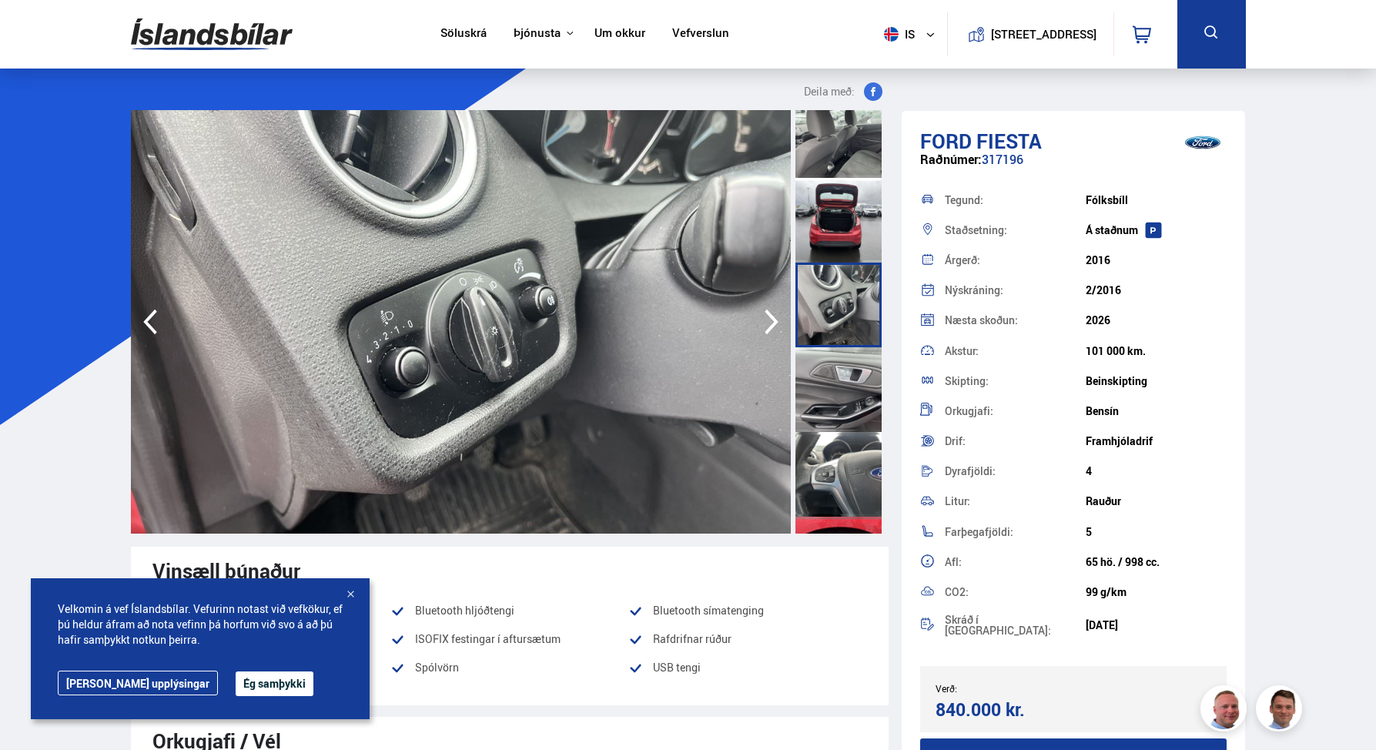
scroll to position [1550, 0]
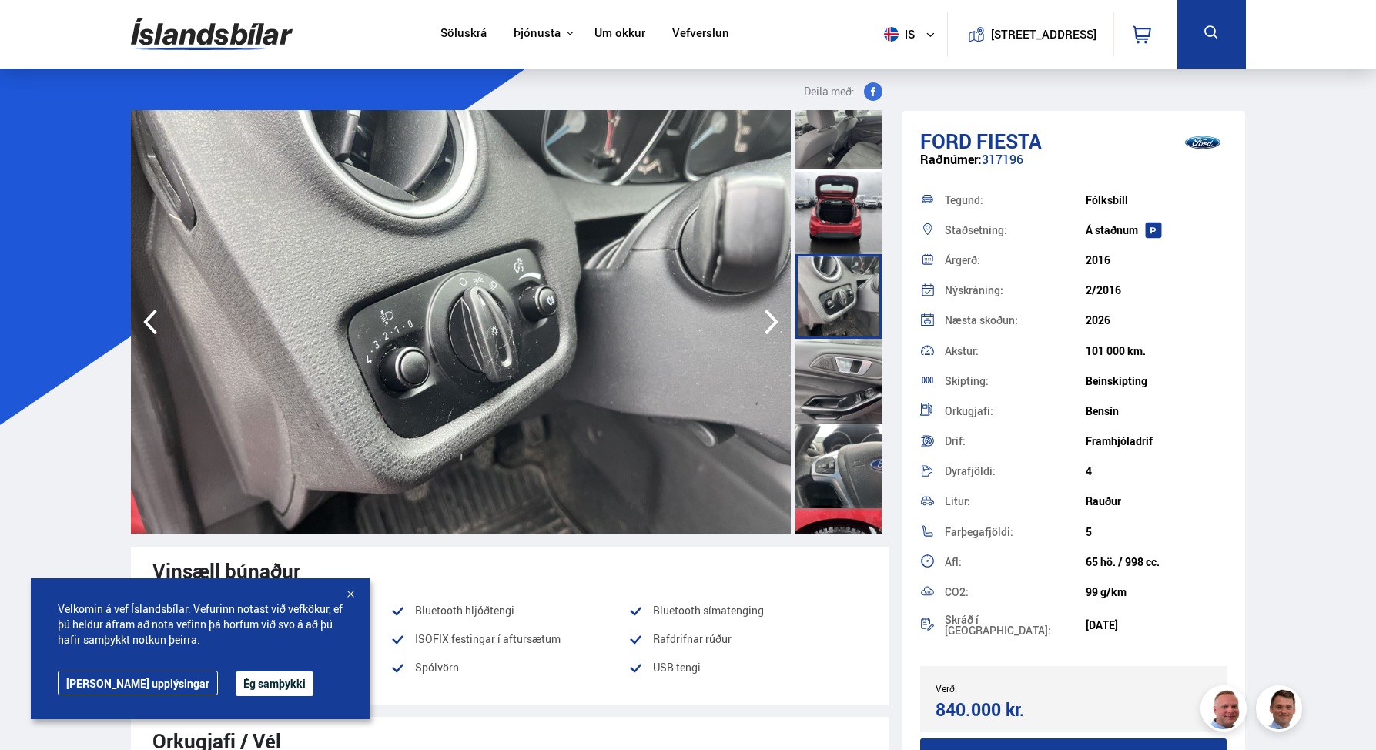
click at [824, 397] on div at bounding box center [839, 381] width 86 height 85
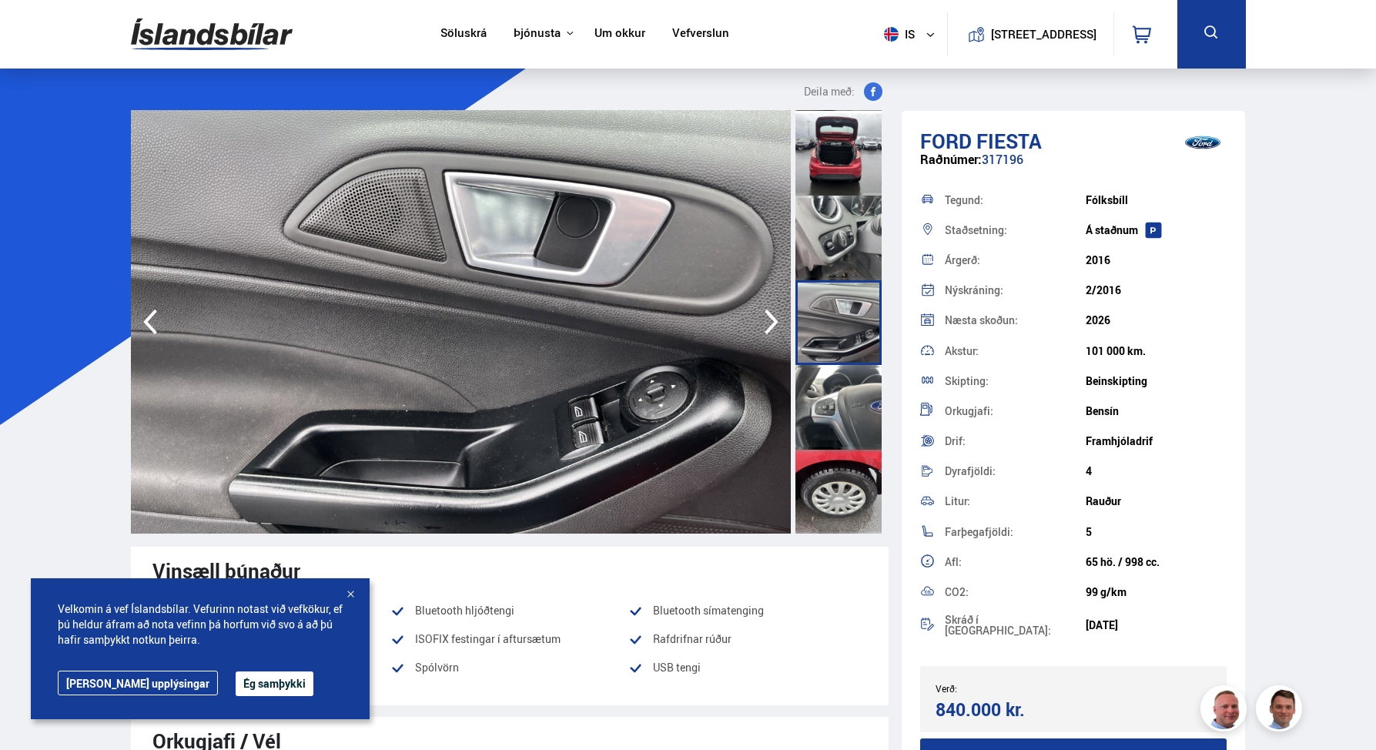
scroll to position [1610, 0]
click at [824, 397] on div at bounding box center [839, 406] width 86 height 85
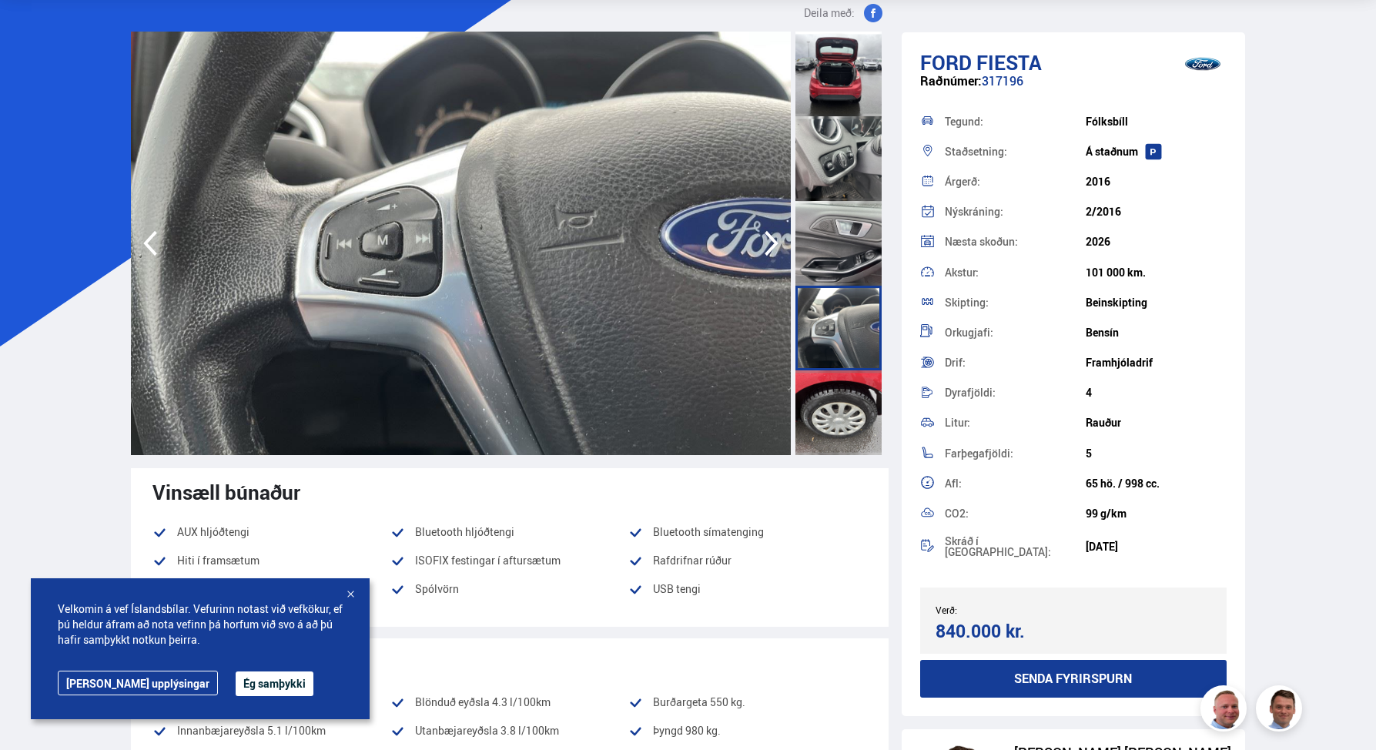
scroll to position [80, 0]
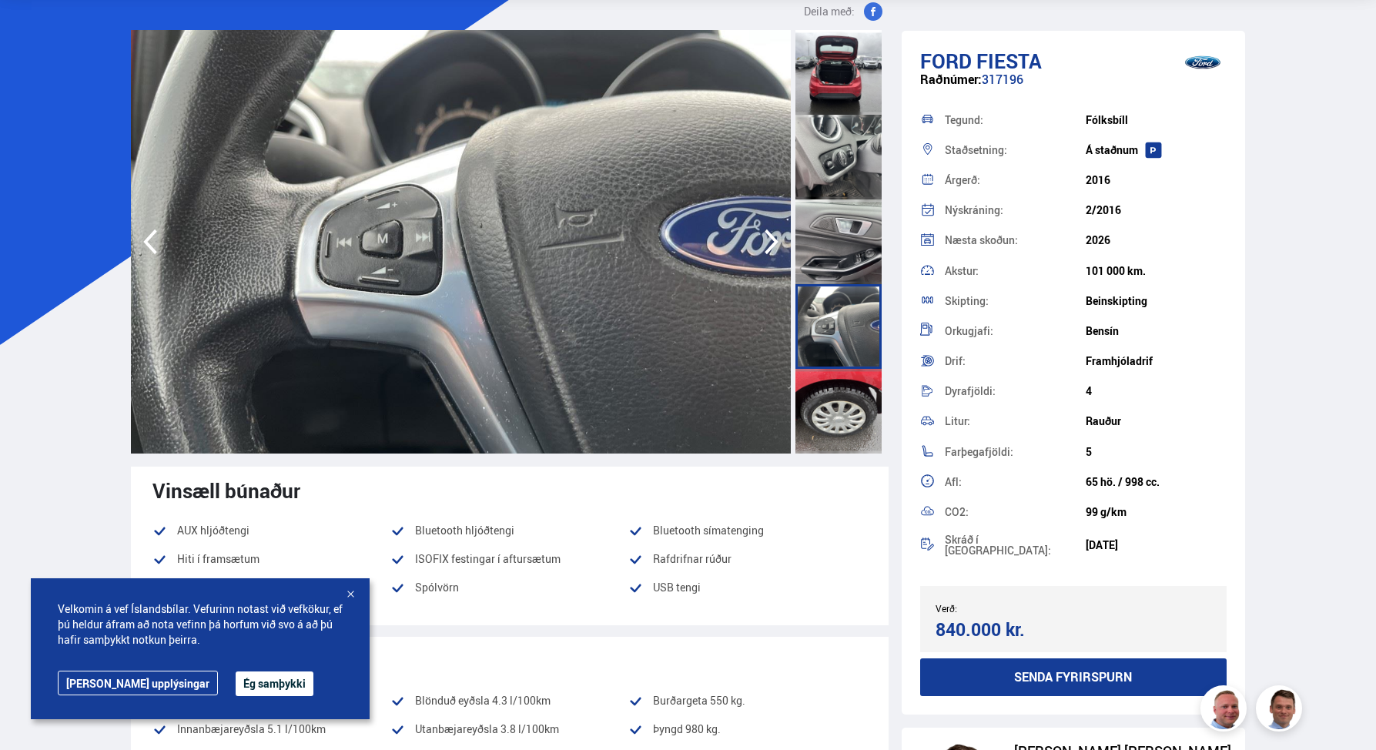
click at [824, 397] on div at bounding box center [839, 411] width 86 height 85
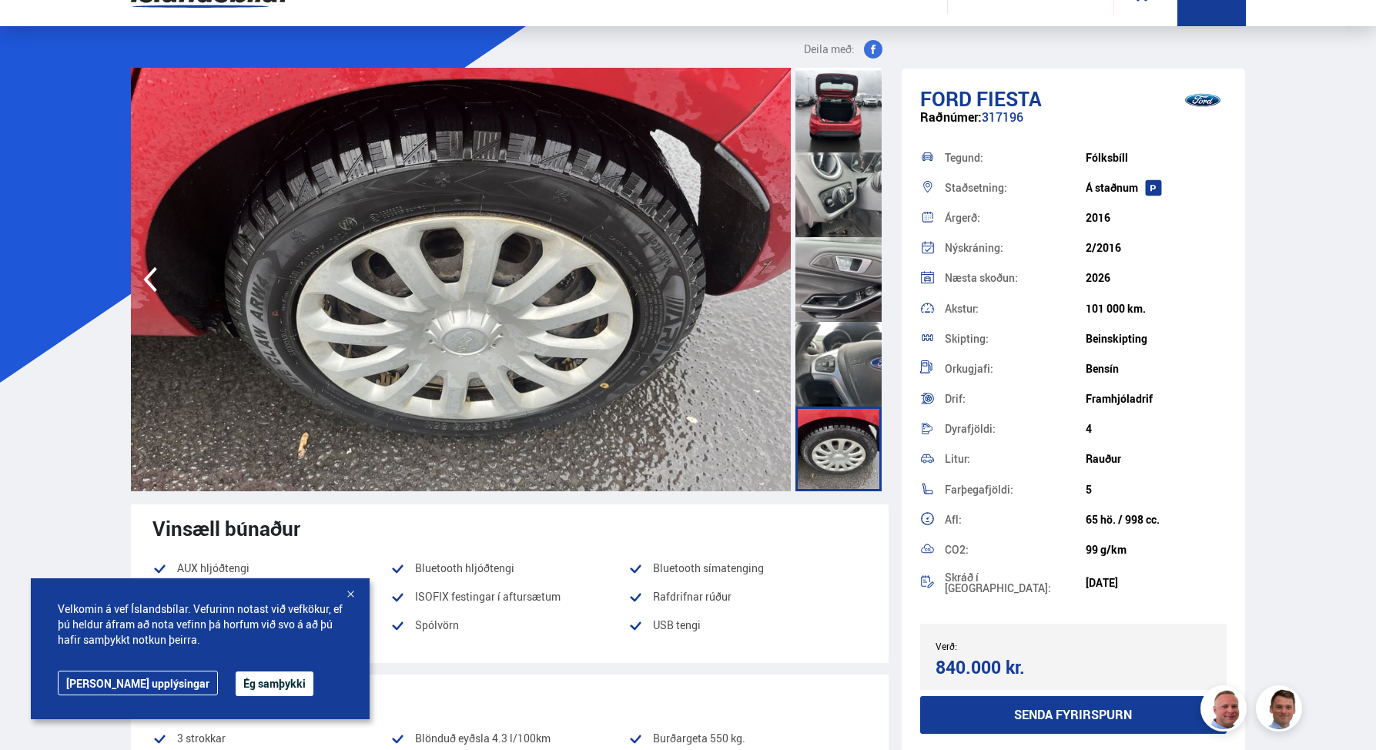
scroll to position [0, 0]
